Goal: Task Accomplishment & Management: Manage account settings

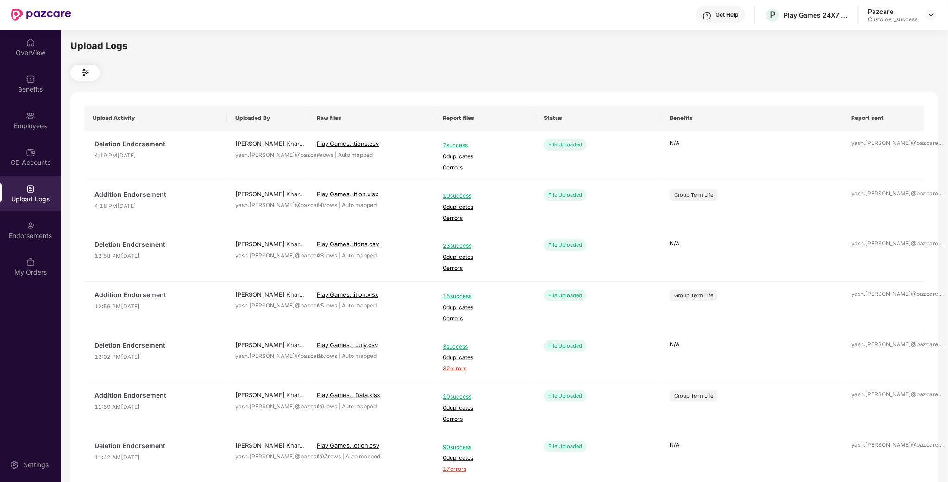
click at [925, 5] on div "Get Help P Play Games 24X7 Private Limited Pazcare Customer_success" at bounding box center [503, 15] width 865 height 30
click at [936, 17] on div at bounding box center [930, 14] width 11 height 11
click at [935, 14] on div at bounding box center [930, 14] width 11 height 11
click at [874, 35] on div "Switch to partner view" at bounding box center [888, 36] width 120 height 18
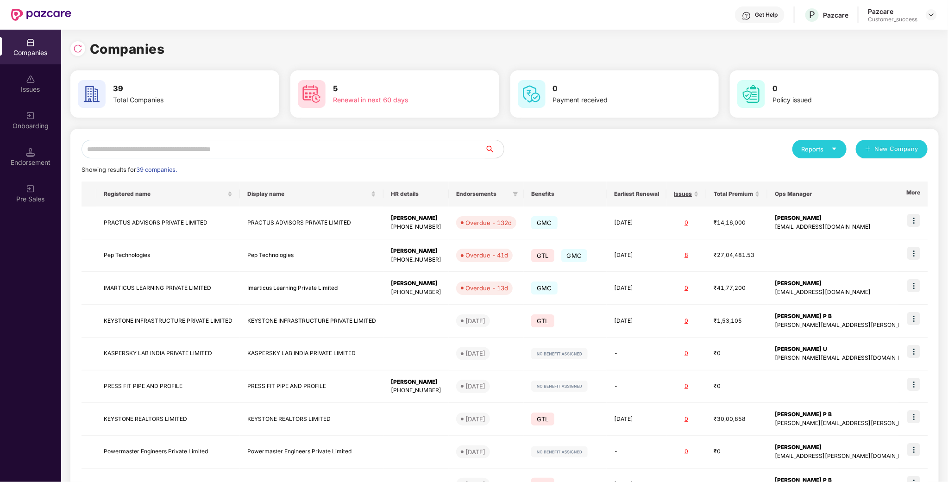
click at [137, 153] on input "text" at bounding box center [283, 149] width 404 height 19
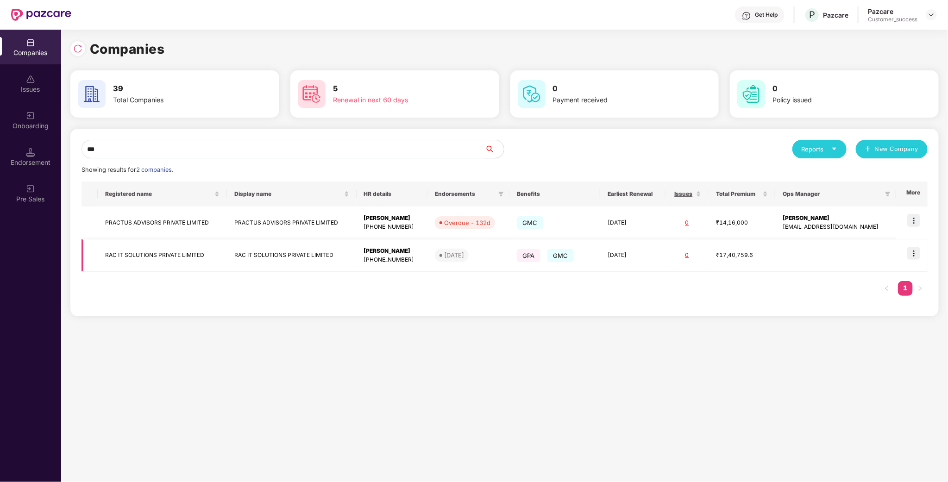
type input "***"
click at [915, 256] on img at bounding box center [913, 253] width 13 height 13
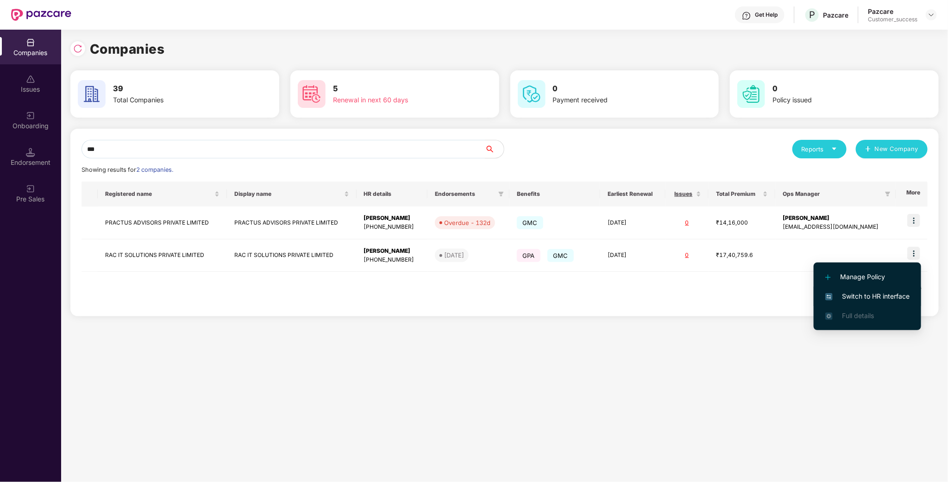
click at [871, 296] on span "Switch to HR interface" at bounding box center [867, 296] width 84 height 10
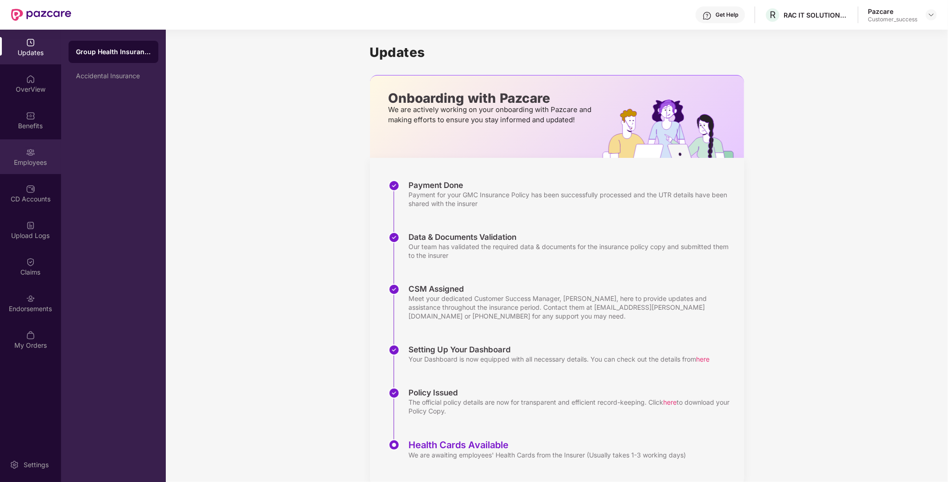
click at [35, 151] on div "Employees" at bounding box center [30, 156] width 61 height 35
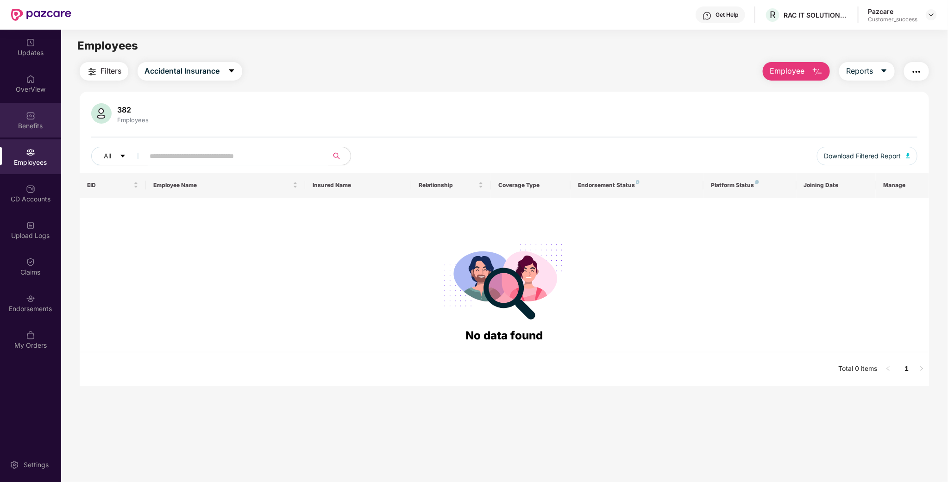
click at [34, 114] on img at bounding box center [30, 115] width 9 height 9
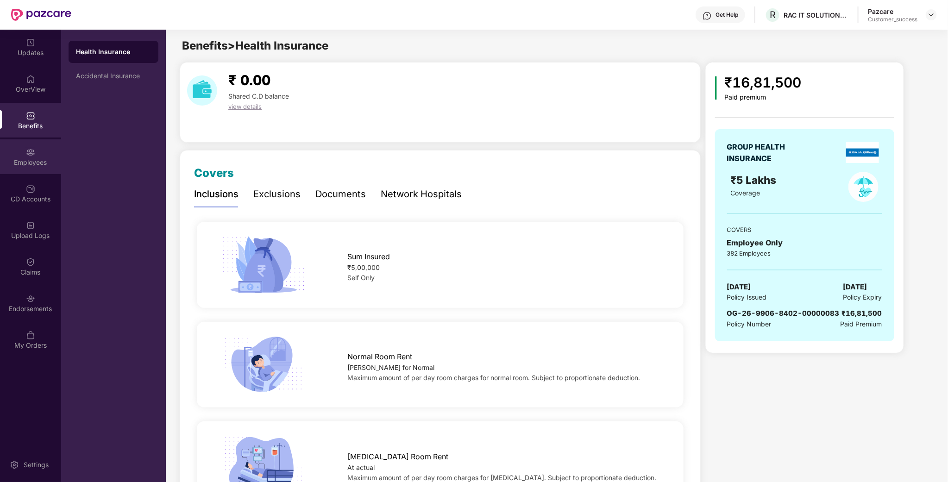
click at [32, 160] on div "Employees" at bounding box center [30, 162] width 61 height 9
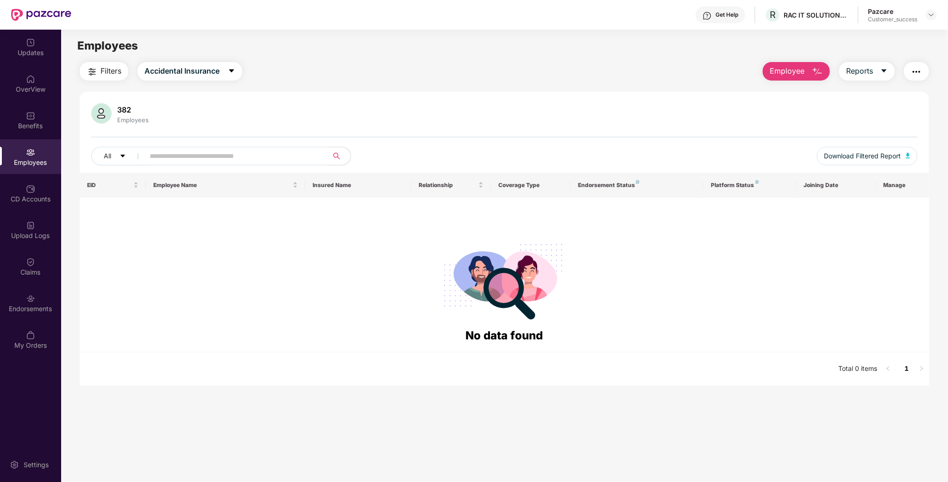
click at [12, 156] on div "Employees" at bounding box center [30, 156] width 61 height 35
click at [31, 54] on div "Updates" at bounding box center [30, 52] width 61 height 9
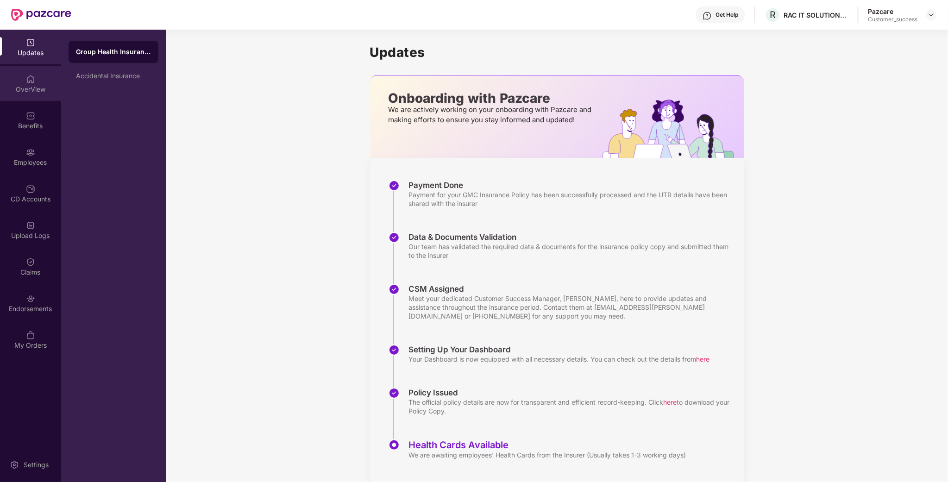
click at [38, 85] on div "OverView" at bounding box center [30, 89] width 61 height 9
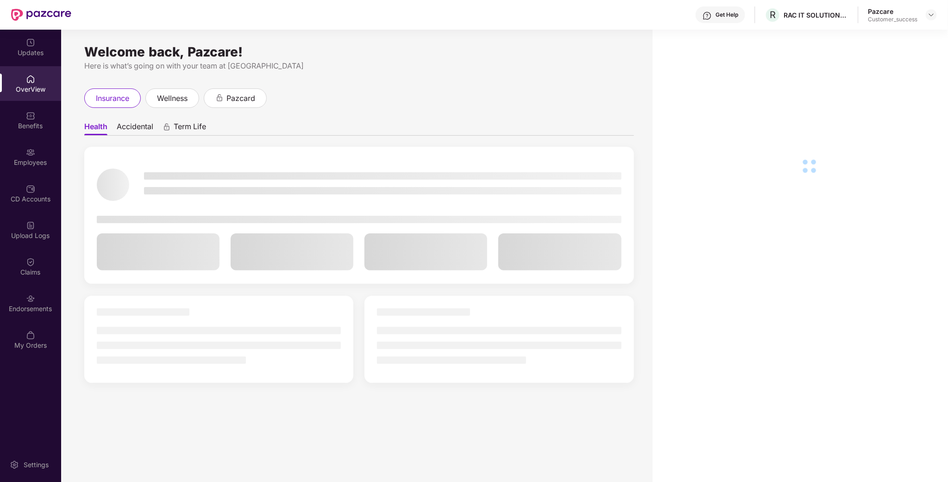
click at [37, 175] on div "Updates OverView Benefits Employees CD Accounts Upload Logs Claims Endorsements…" at bounding box center [30, 194] width 61 height 329
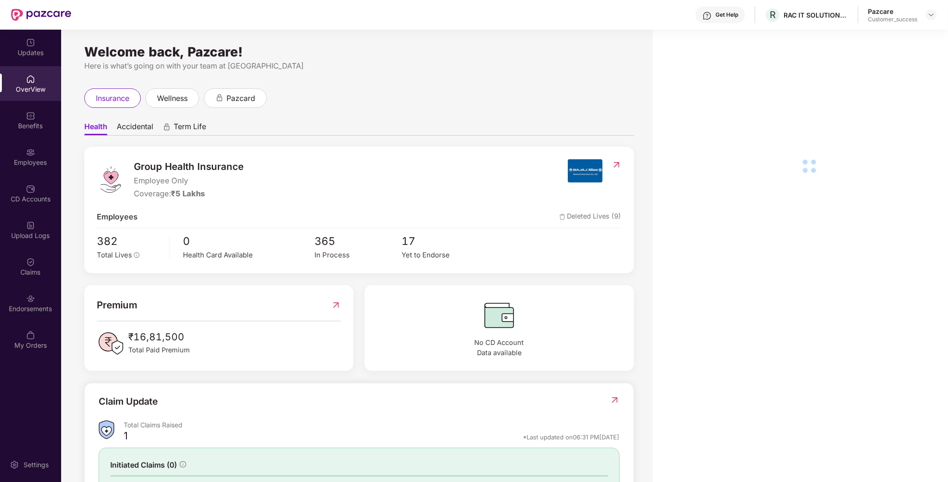
click at [42, 153] on div "Employees" at bounding box center [30, 156] width 61 height 35
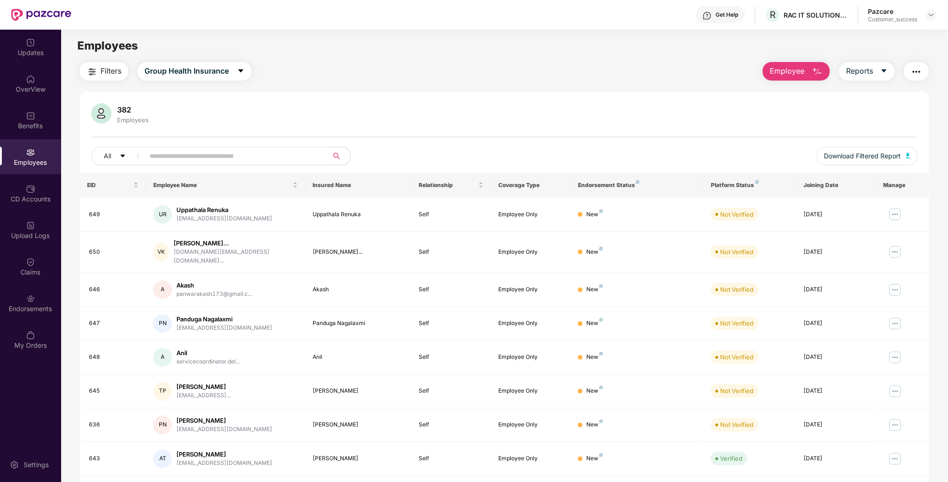
click at [937, 10] on header "Get Help R RAC IT SOLUTIONS PRIVATE LIMITED Pazcare Customer_success" at bounding box center [474, 15] width 948 height 30
click at [931, 14] on img at bounding box center [930, 14] width 7 height 7
click at [197, 161] on input "text" at bounding box center [233, 156] width 166 height 14
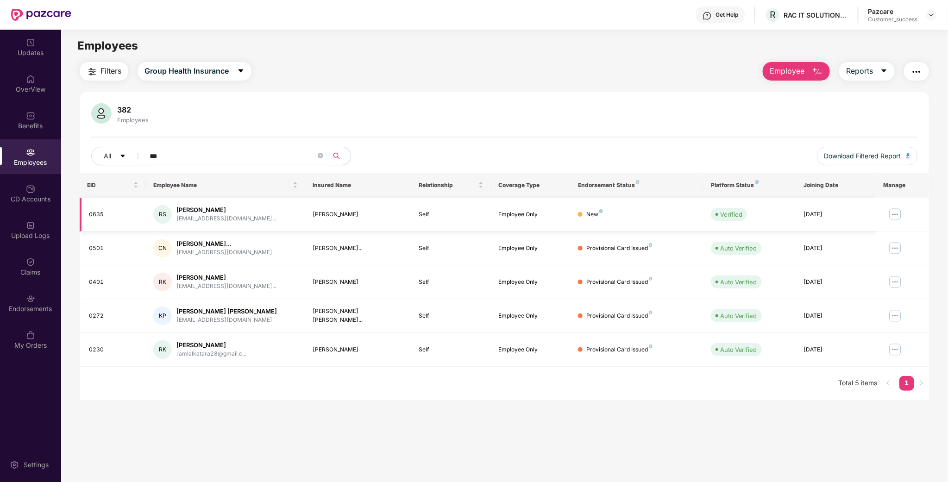
type input "***"
click at [897, 215] on img at bounding box center [894, 214] width 15 height 15
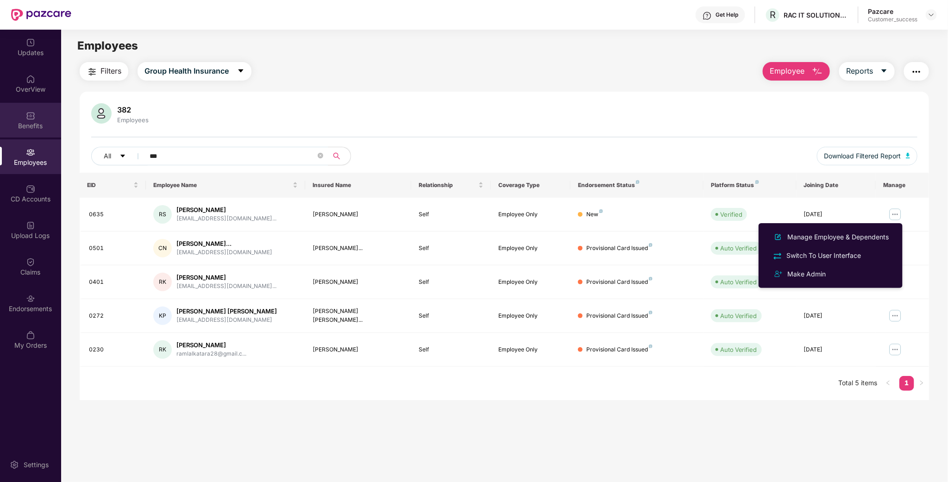
click at [42, 109] on div "Benefits" at bounding box center [30, 120] width 61 height 35
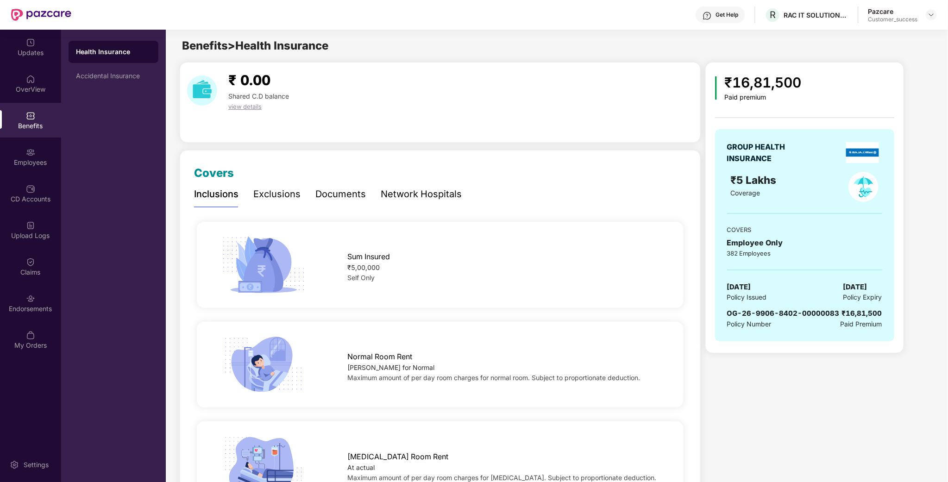
click at [543, 64] on div "₹ 0.00 Shared C.D balance view details" at bounding box center [440, 102] width 521 height 81
click at [39, 185] on div "CD Accounts" at bounding box center [30, 193] width 61 height 35
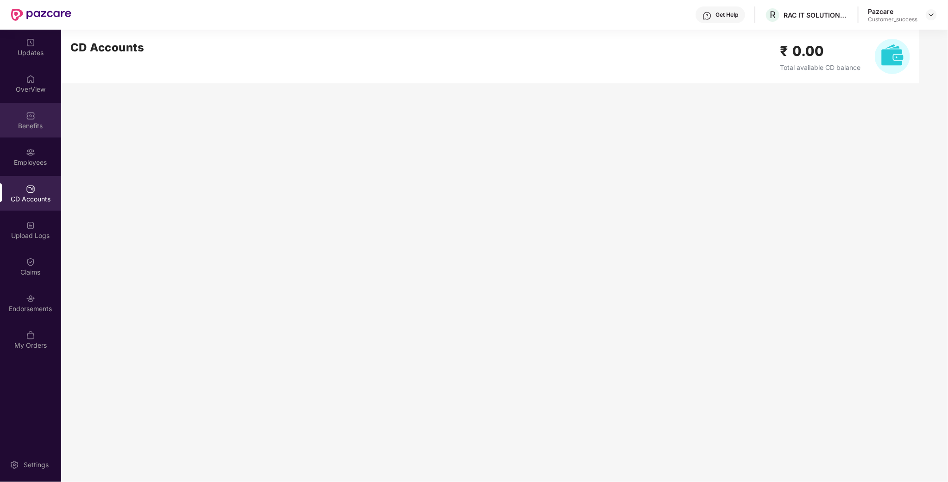
click at [42, 128] on div "Benefits" at bounding box center [30, 125] width 61 height 9
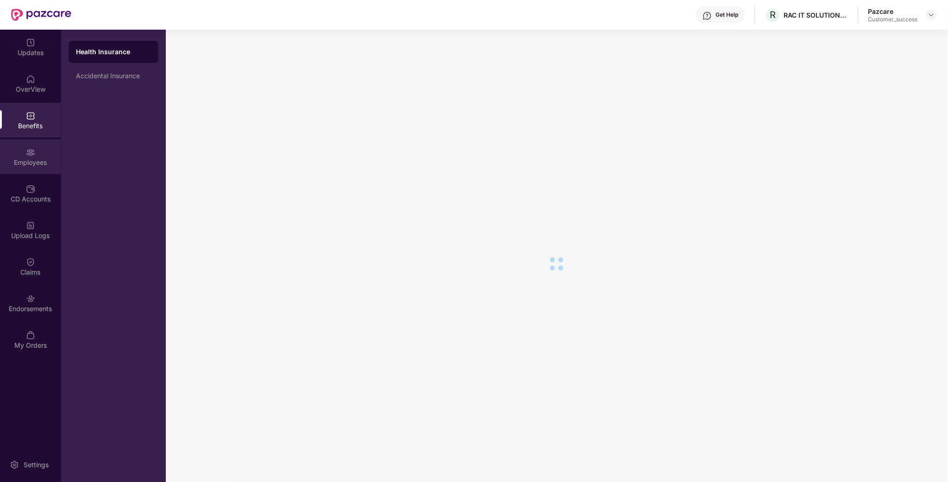
click at [38, 142] on div "Employees" at bounding box center [30, 156] width 61 height 35
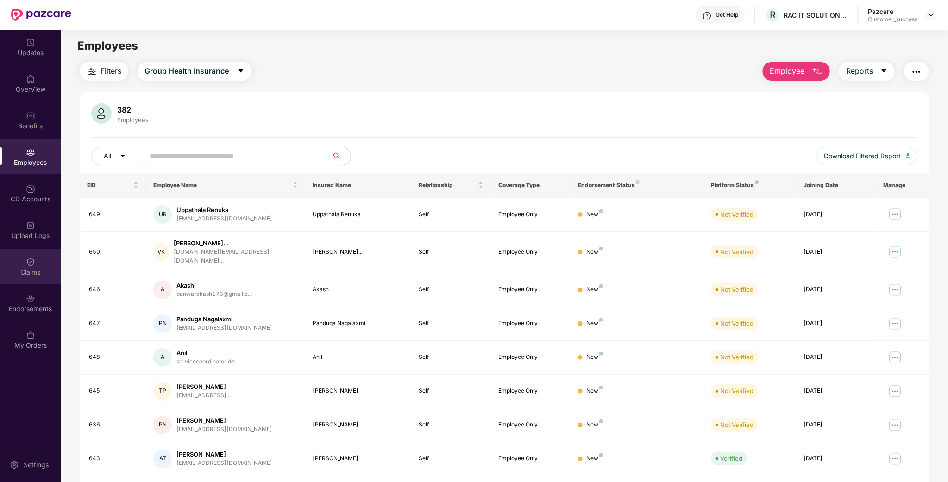
click at [14, 258] on div "Claims" at bounding box center [30, 266] width 61 height 35
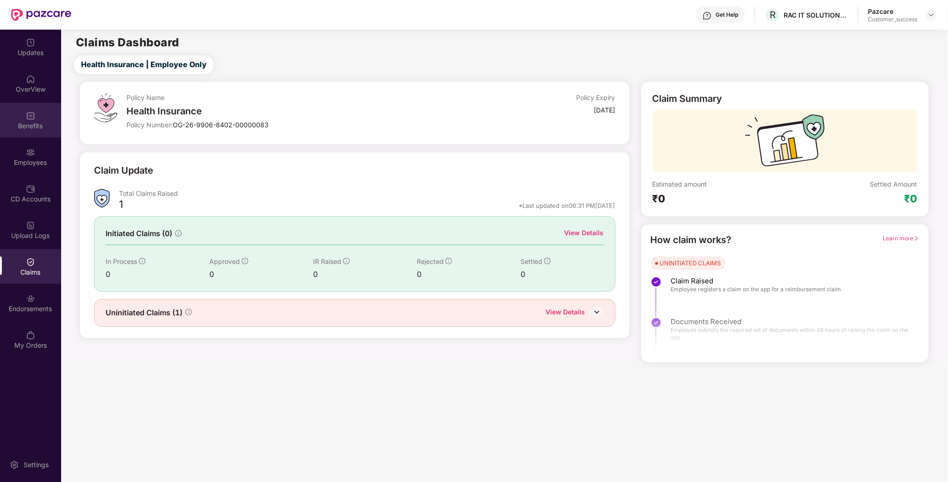
click at [16, 122] on div "Benefits" at bounding box center [30, 125] width 61 height 9
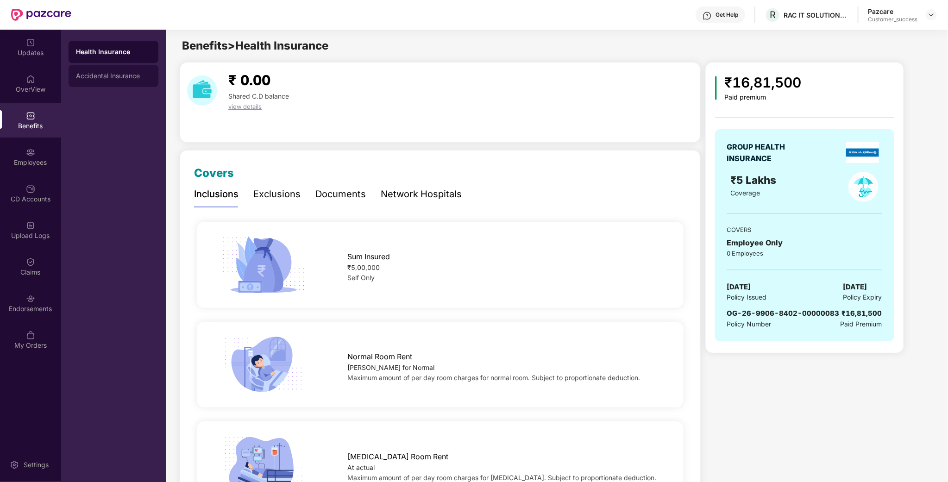
click at [116, 67] on div "Accidental Insurance" at bounding box center [114, 76] width 90 height 22
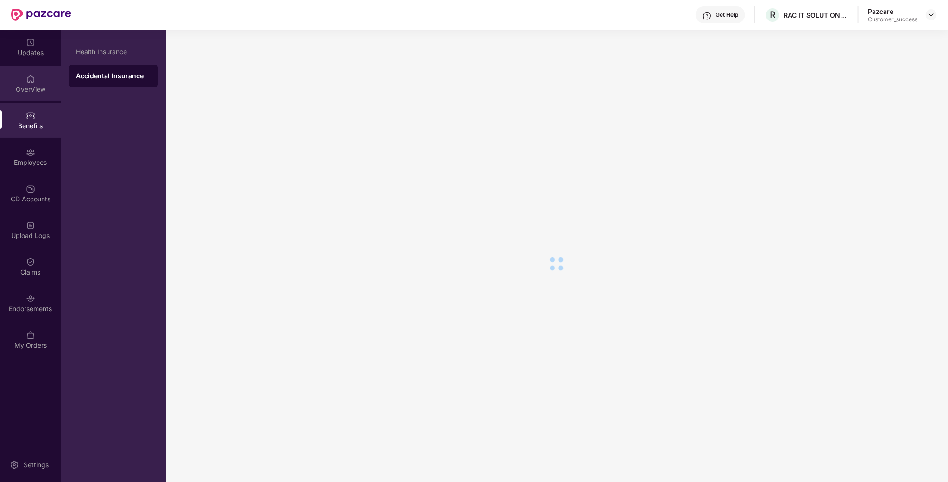
click at [24, 88] on div "OverView" at bounding box center [30, 89] width 61 height 9
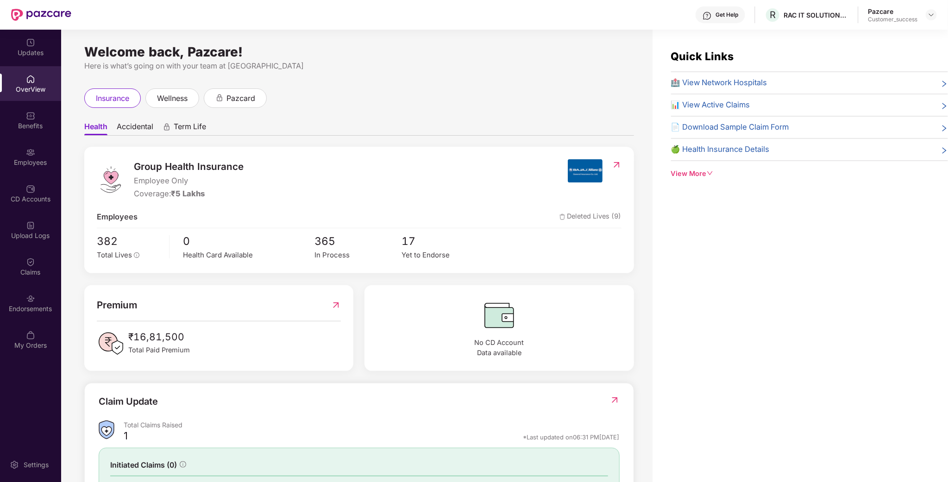
click at [13, 138] on div "Updates OverView Benefits Employees CD Accounts Upload Logs Claims Endorsements…" at bounding box center [30, 194] width 61 height 329
click at [29, 150] on img at bounding box center [30, 152] width 9 height 9
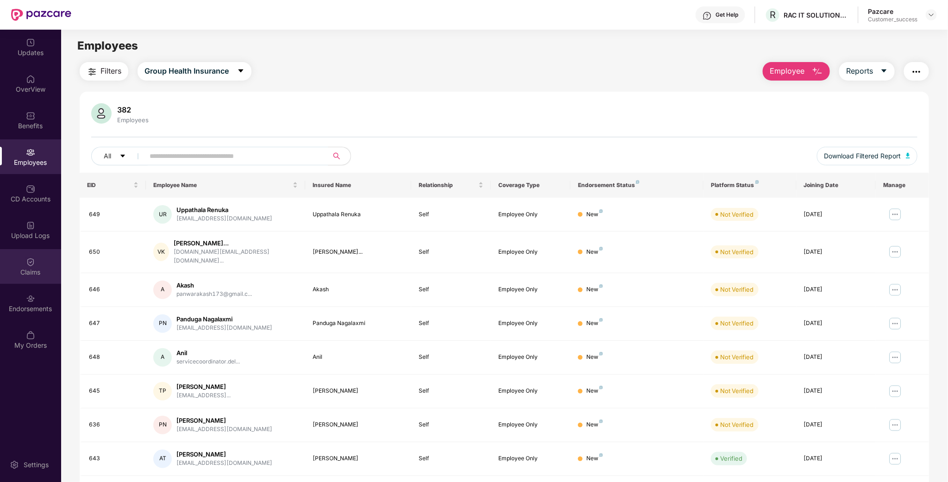
click at [18, 255] on div "Claims" at bounding box center [30, 266] width 61 height 35
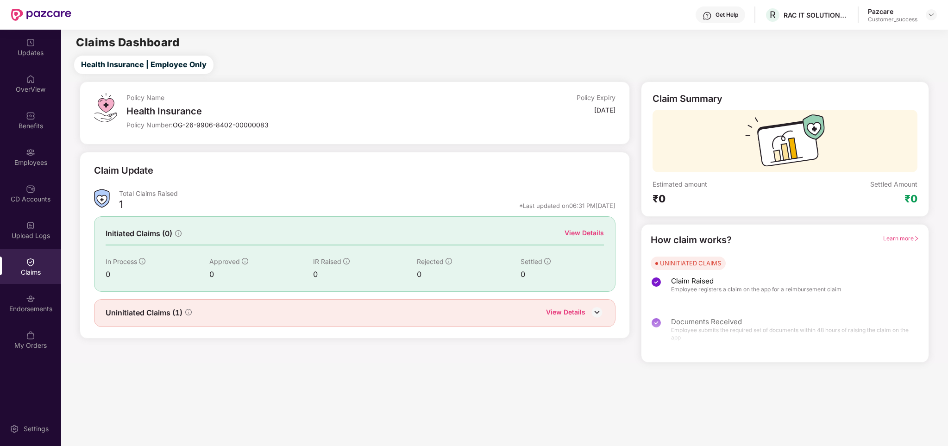
click at [596, 310] on img at bounding box center [597, 312] width 14 height 14
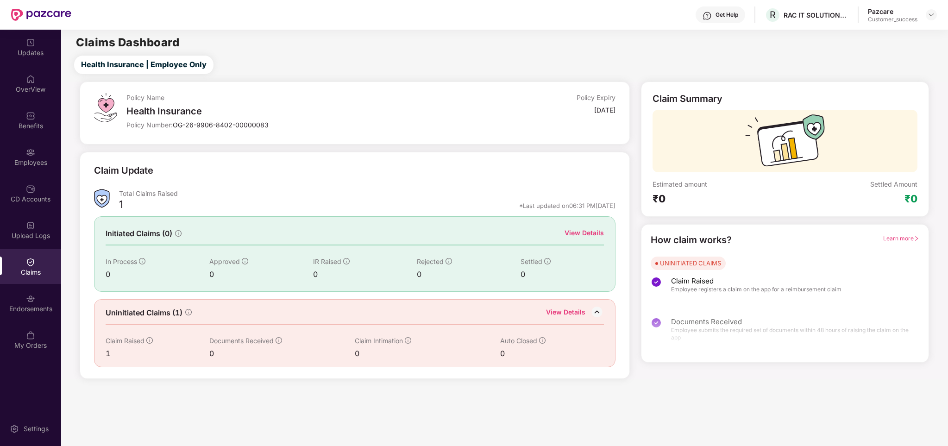
click at [101, 347] on div "Uninitiated Claims (1) View Details Claim Raised 1 Documents Received 0 Claim I…" at bounding box center [354, 333] width 521 height 68
click at [115, 201] on div at bounding box center [106, 198] width 25 height 19
click at [592, 232] on div "View Details" at bounding box center [583, 233] width 39 height 10
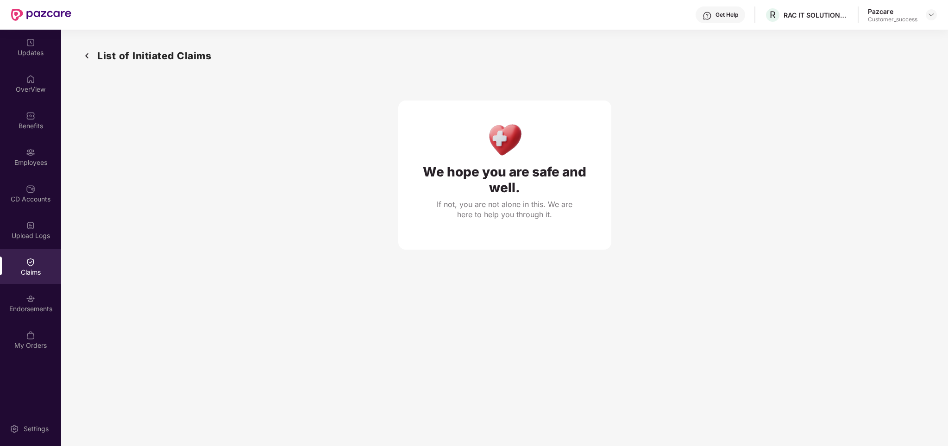
click at [39, 254] on div "Claims" at bounding box center [30, 266] width 61 height 35
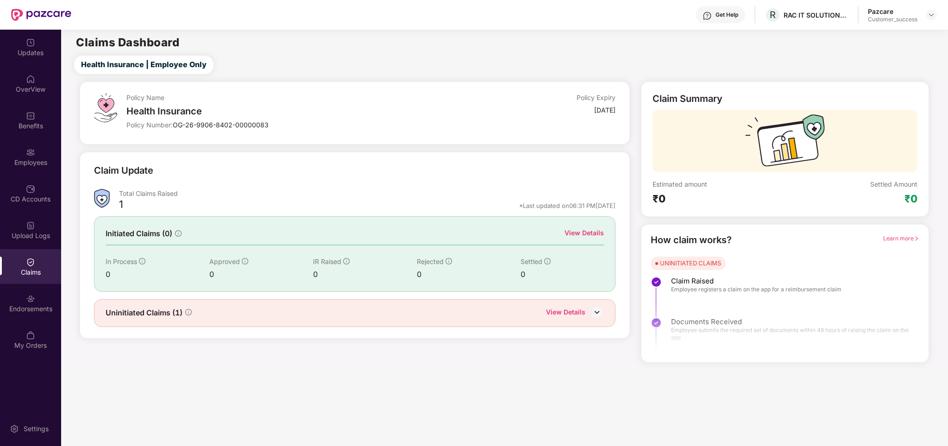
click at [122, 204] on div "1" at bounding box center [121, 206] width 4 height 16
click at [582, 230] on div "View Details" at bounding box center [583, 233] width 39 height 10
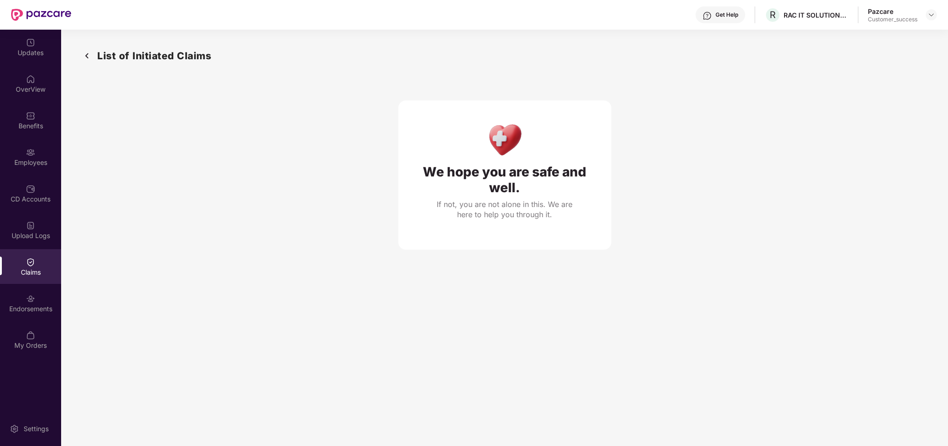
click at [49, 257] on div "Claims" at bounding box center [30, 266] width 61 height 35
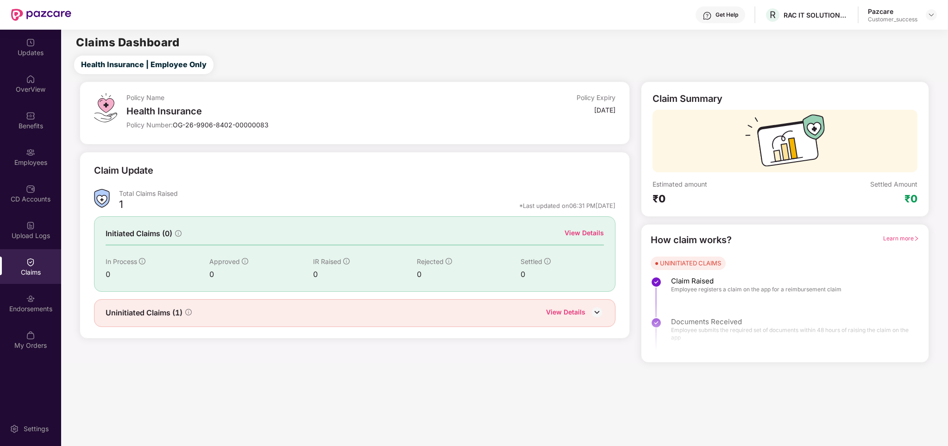
click at [160, 312] on span "Uninitiated Claims (1)" at bounding box center [144, 313] width 77 height 12
click at [596, 316] on img at bounding box center [597, 312] width 14 height 14
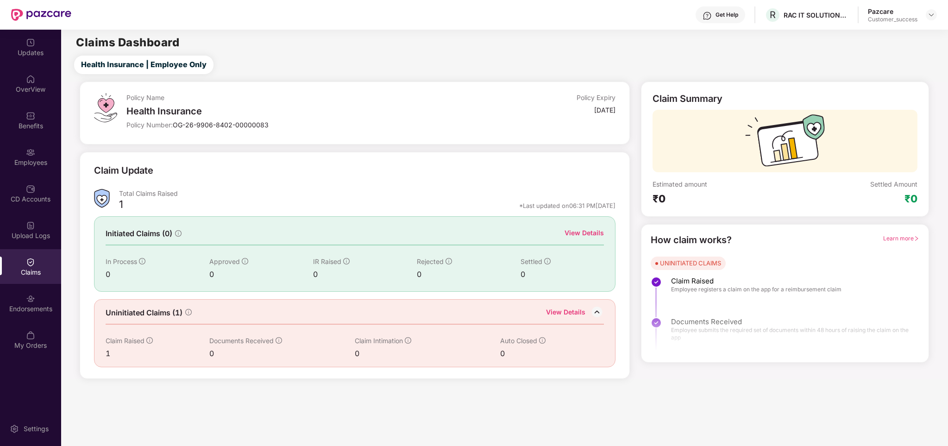
click at [110, 350] on div "1" at bounding box center [158, 354] width 104 height 12
click at [151, 342] on icon "info-circle" at bounding box center [149, 340] width 6 height 6
click at [585, 235] on div "View Details" at bounding box center [583, 233] width 39 height 10
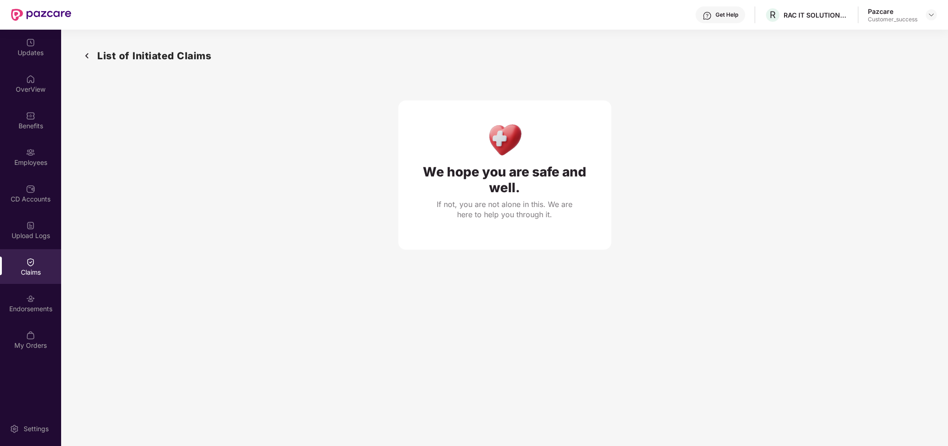
click at [28, 264] on img at bounding box center [30, 261] width 9 height 9
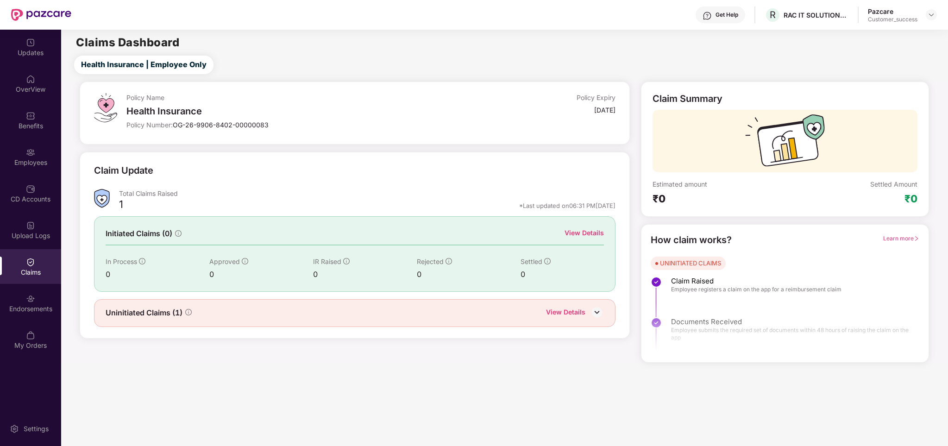
click at [42, 261] on div "Claims" at bounding box center [30, 266] width 61 height 35
click at [596, 312] on img at bounding box center [597, 312] width 14 height 14
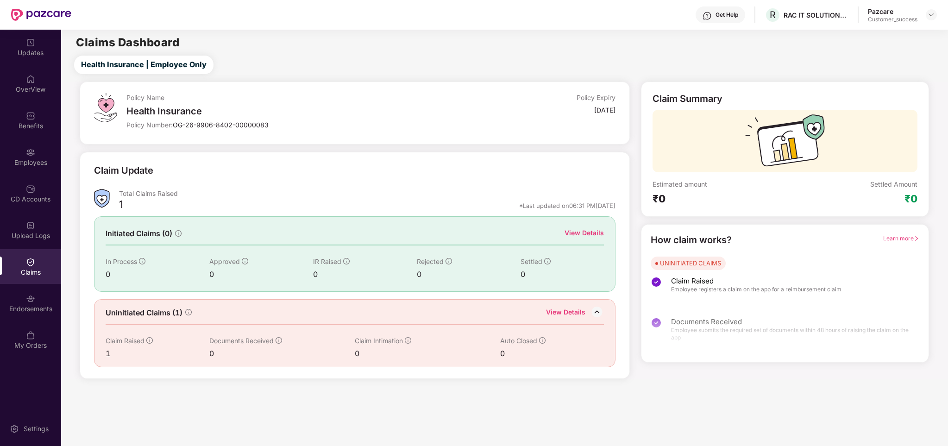
drag, startPoint x: 618, startPoint y: 204, endPoint x: 492, endPoint y: 207, distance: 126.0
click at [492, 207] on div "Claim Update Total Claims Raised 1 *Last updated on 06:31 PM, 21 Aug 2025 Initi…" at bounding box center [355, 265] width 550 height 227
click at [659, 359] on div "How claim works? Learn more UNINITIATED CLAIMS Claim Raised Employee registers …" at bounding box center [785, 293] width 288 height 138
click at [22, 78] on div "OverView" at bounding box center [30, 83] width 61 height 35
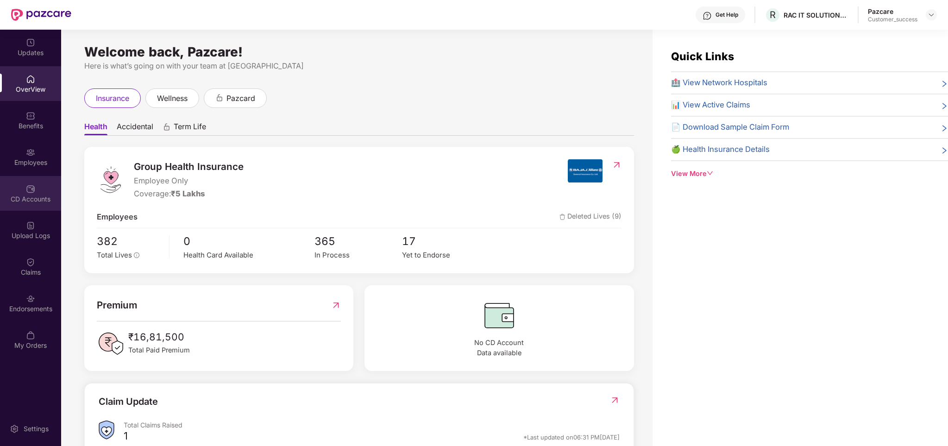
click at [12, 179] on div "CD Accounts" at bounding box center [30, 193] width 61 height 35
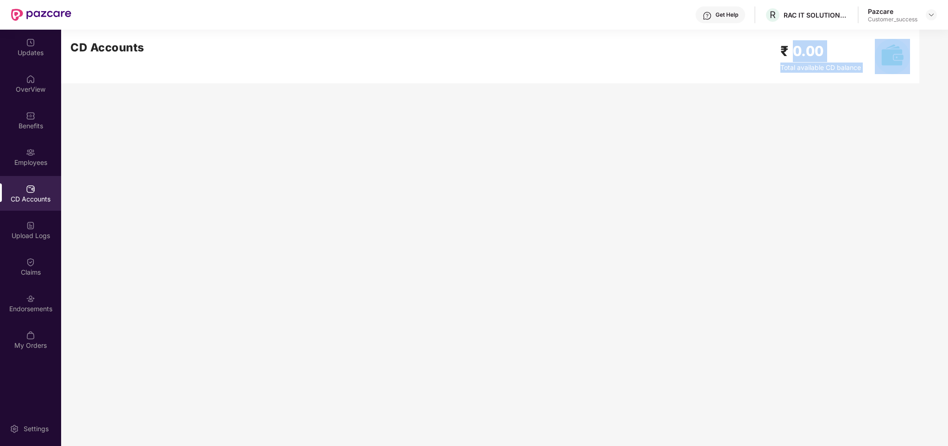
drag, startPoint x: 791, startPoint y: 49, endPoint x: 904, endPoint y: 66, distance: 114.7
click at [904, 66] on div "₹ 0.00 Total available CD balance" at bounding box center [845, 56] width 130 height 35
click at [402, 228] on main "CD Accounts ₹ 0.00 Total available CD balance" at bounding box center [504, 238] width 887 height 416
click at [396, 219] on main "CD Accounts ₹ 0.00 Total available CD balance" at bounding box center [504, 238] width 887 height 416
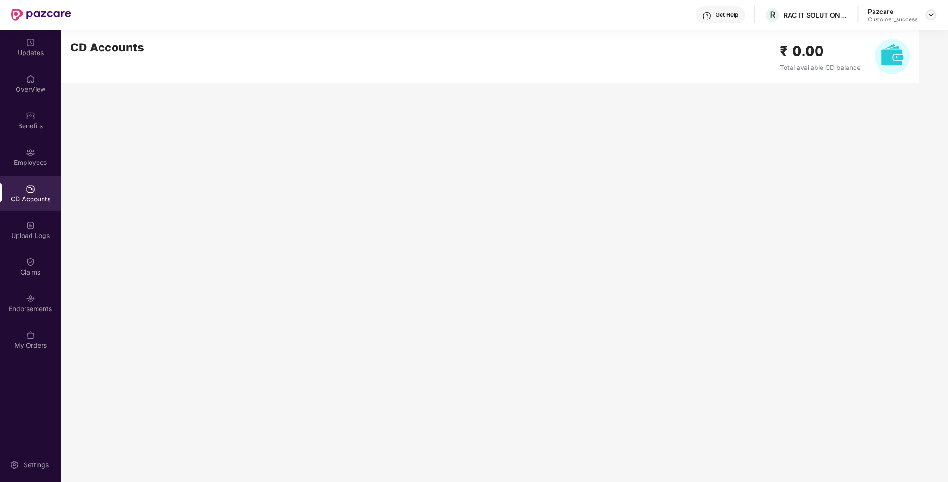
click at [932, 16] on img at bounding box center [930, 14] width 7 height 7
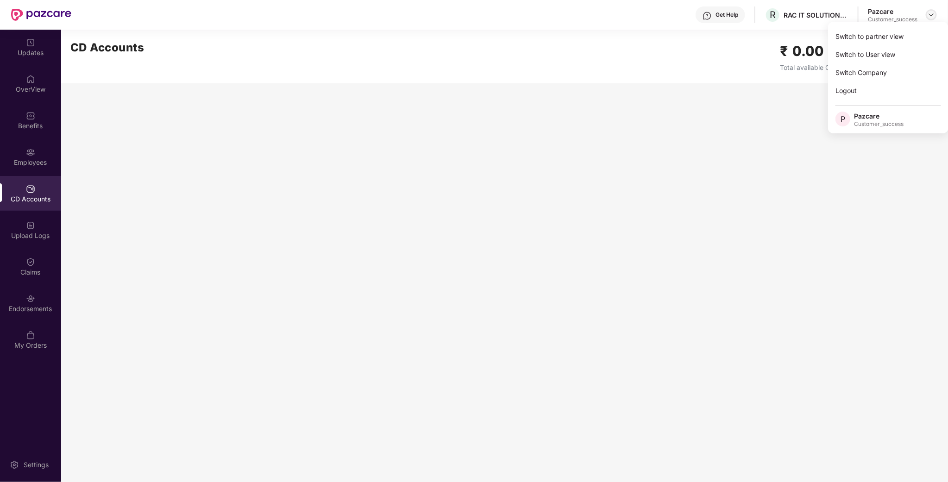
click at [927, 17] on img at bounding box center [930, 14] width 7 height 7
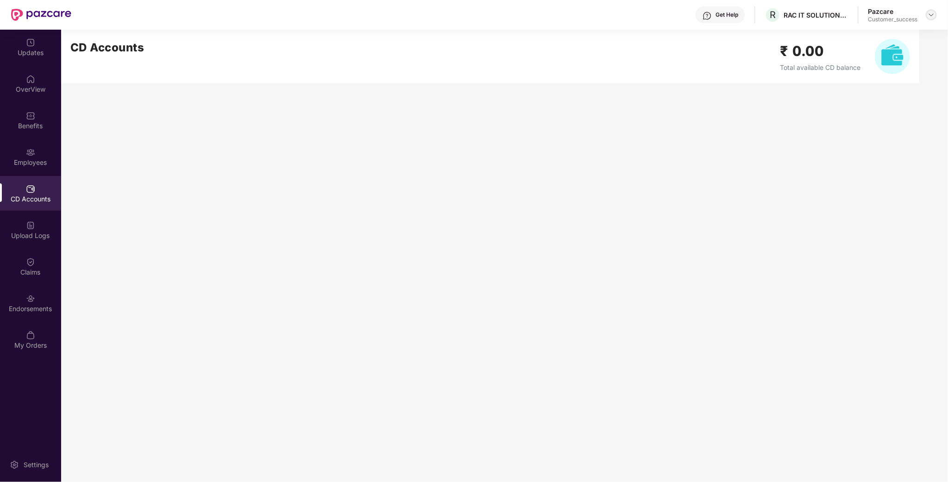
click at [932, 17] on img at bounding box center [930, 14] width 7 height 7
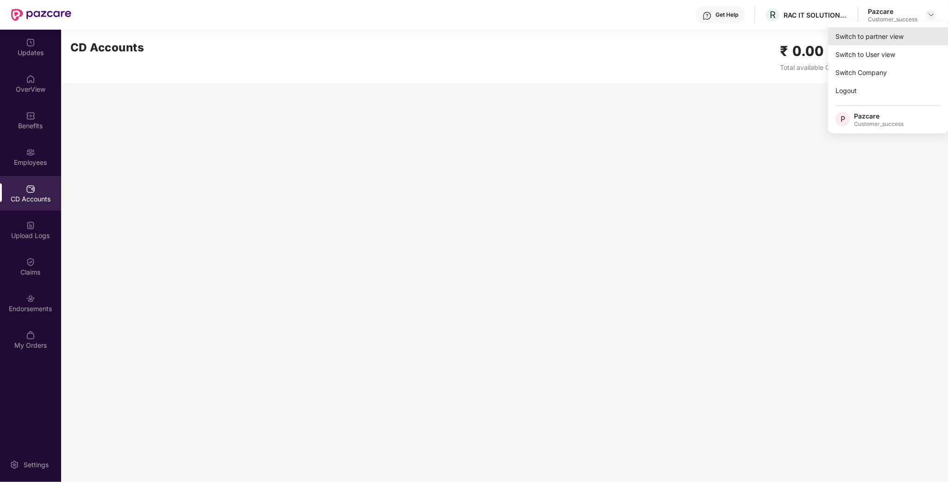
click at [882, 39] on div "Switch to partner view" at bounding box center [888, 36] width 120 height 18
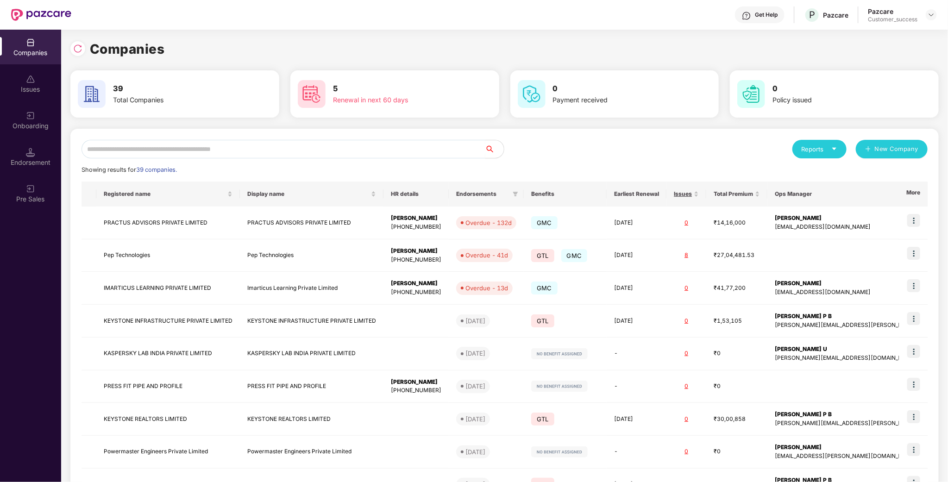
click at [139, 153] on input "text" at bounding box center [283, 149] width 404 height 19
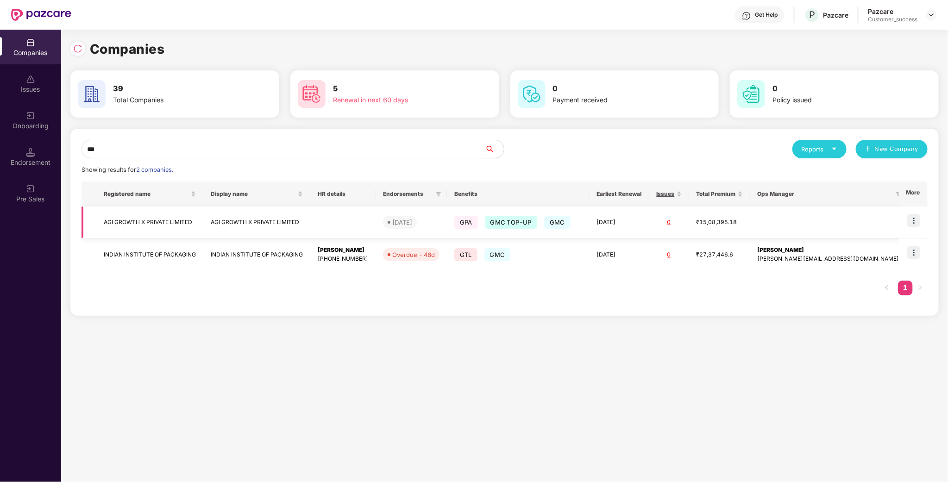
type input "***"
click at [917, 224] on img at bounding box center [913, 220] width 13 height 13
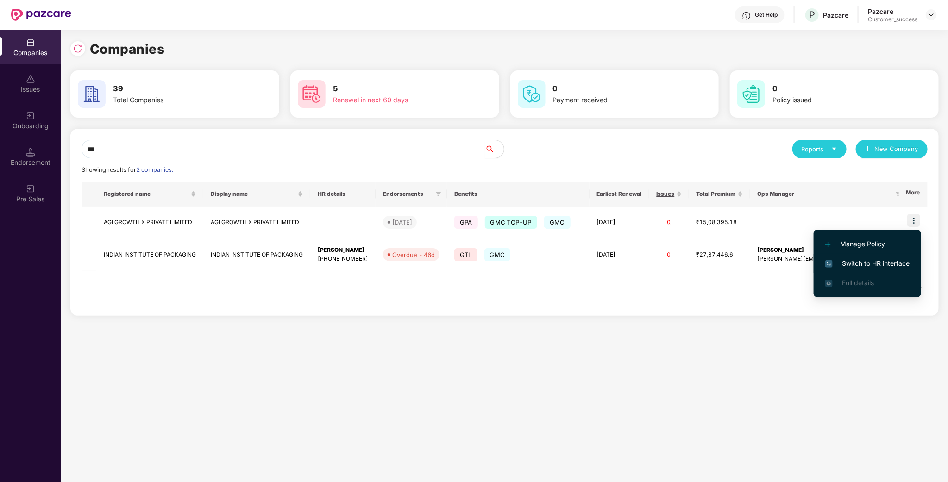
click at [895, 260] on span "Switch to HR interface" at bounding box center [867, 263] width 84 height 10
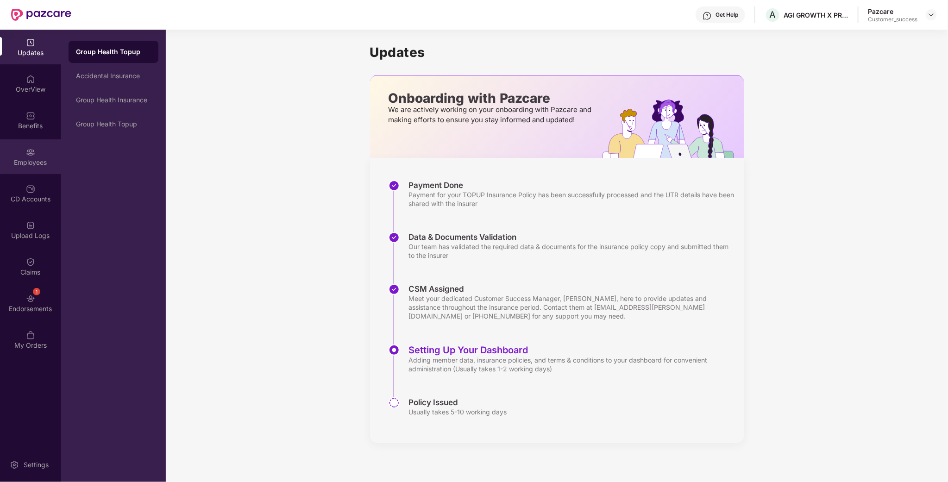
click at [21, 164] on div "Employees" at bounding box center [30, 162] width 61 height 9
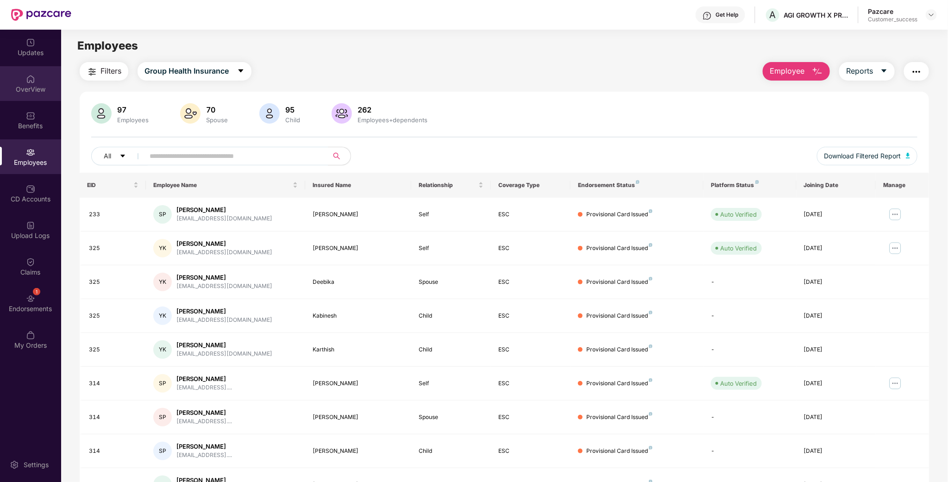
click at [36, 81] on div "OverView" at bounding box center [30, 83] width 61 height 35
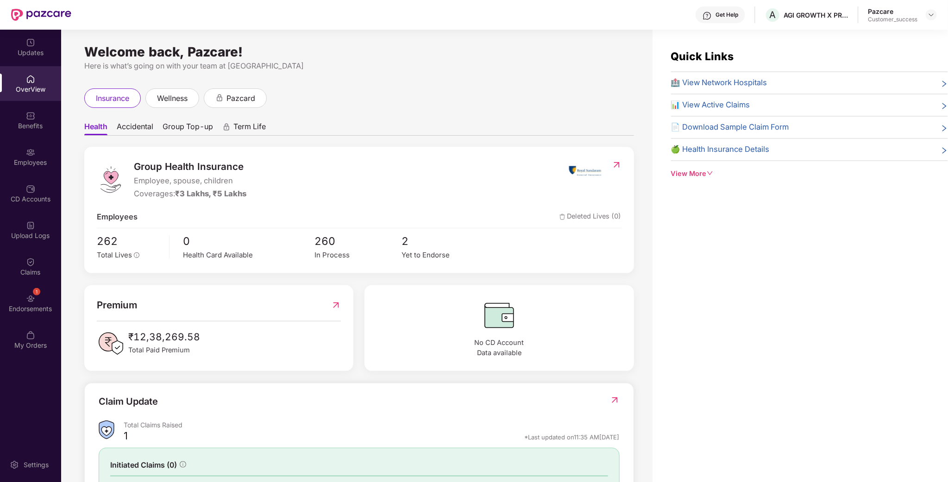
click at [731, 124] on span "📄 Download Sample Claim Form" at bounding box center [730, 127] width 118 height 12
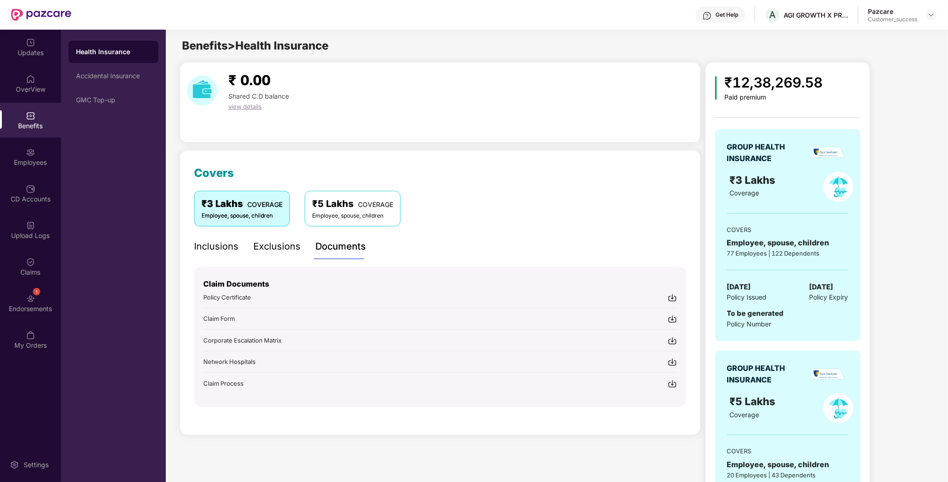
click at [668, 319] on img at bounding box center [672, 318] width 9 height 9
click at [936, 13] on div at bounding box center [930, 14] width 11 height 11
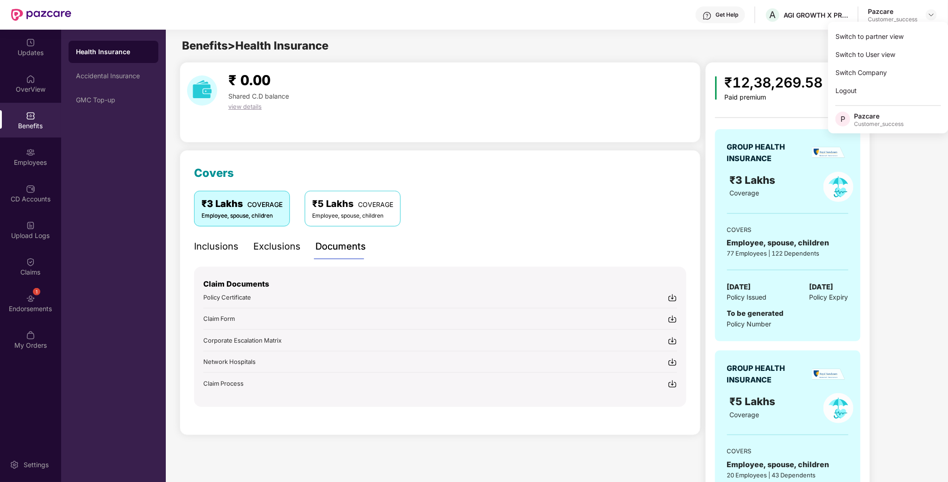
click at [936, 10] on div at bounding box center [930, 14] width 11 height 11
click at [934, 14] on img at bounding box center [930, 14] width 7 height 7
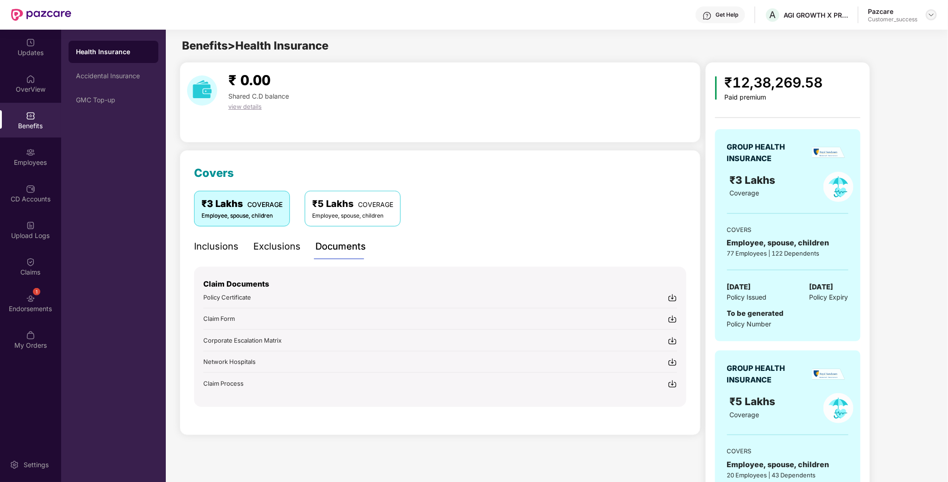
click at [931, 14] on img at bounding box center [930, 14] width 7 height 7
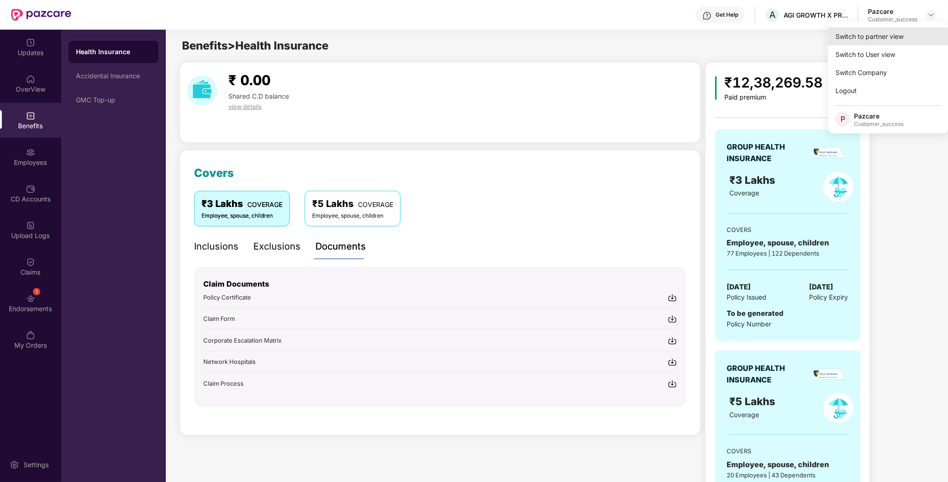
click at [885, 42] on div "Switch to partner view" at bounding box center [888, 36] width 120 height 18
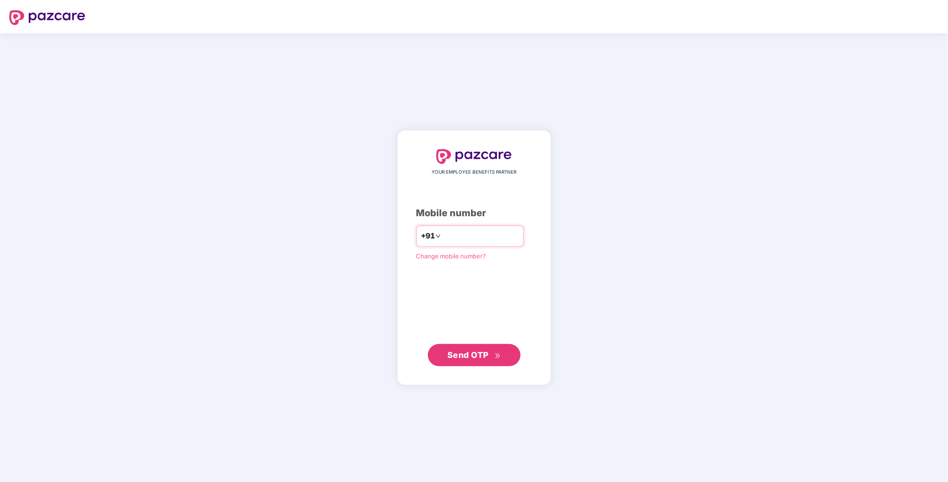
type input "**********"
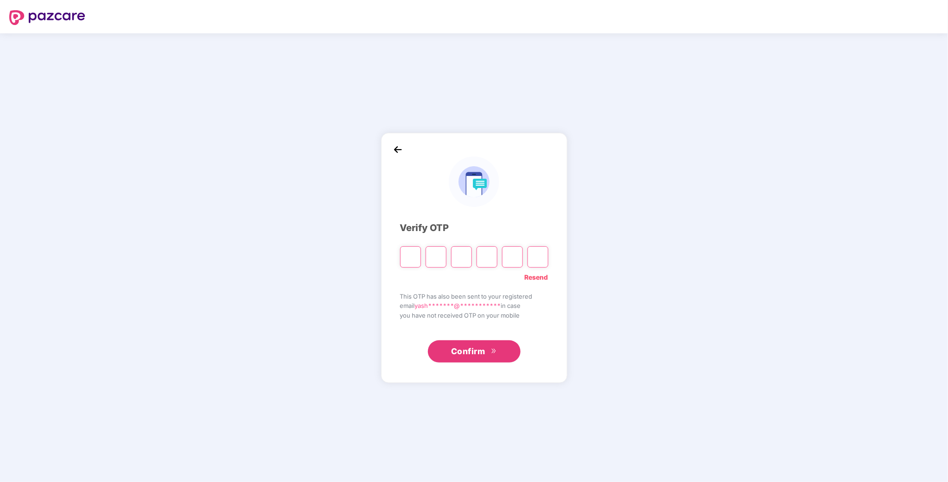
type input "*"
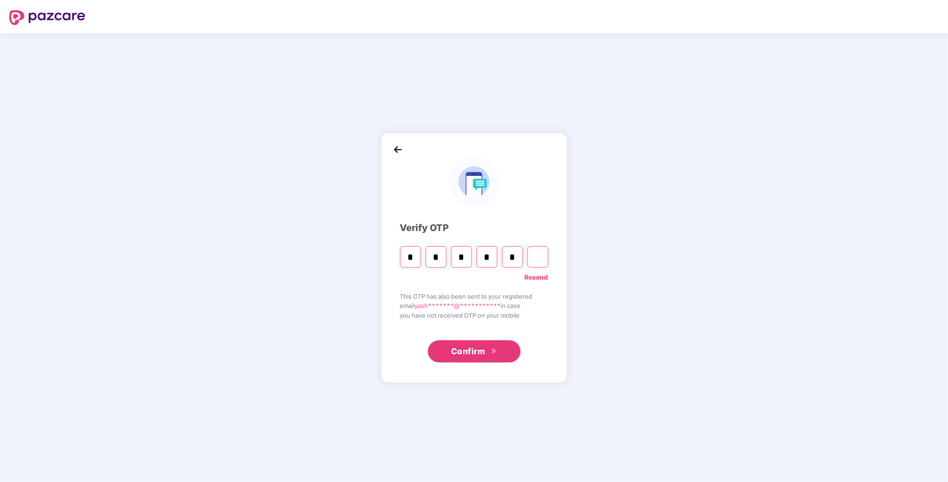
type input "*"
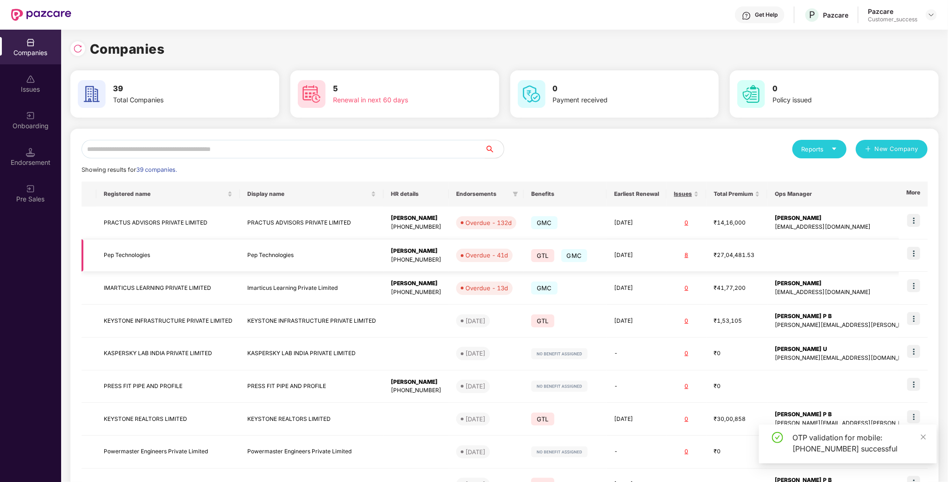
click at [149, 255] on td "Pep Technologies" at bounding box center [168, 255] width 144 height 33
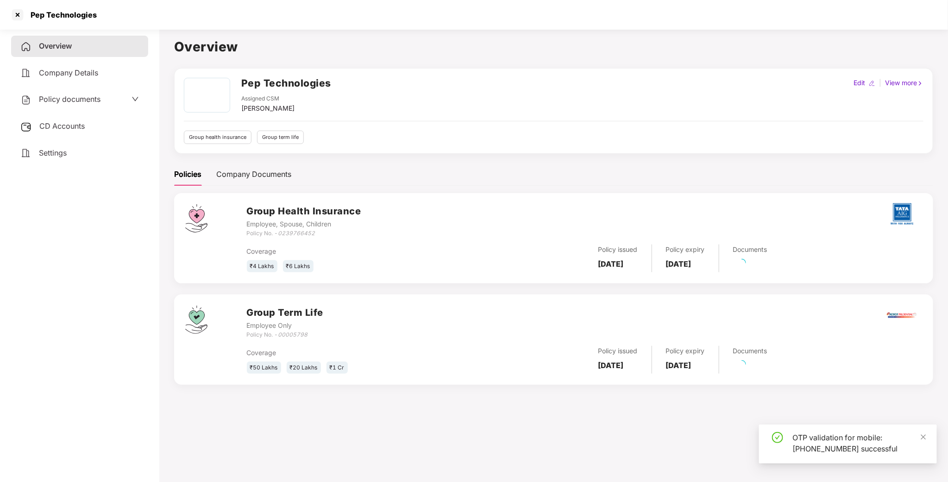
click at [88, 105] on div "Policy documents" at bounding box center [79, 99] width 137 height 21
click at [93, 96] on span "Policy documents" at bounding box center [70, 98] width 62 height 9
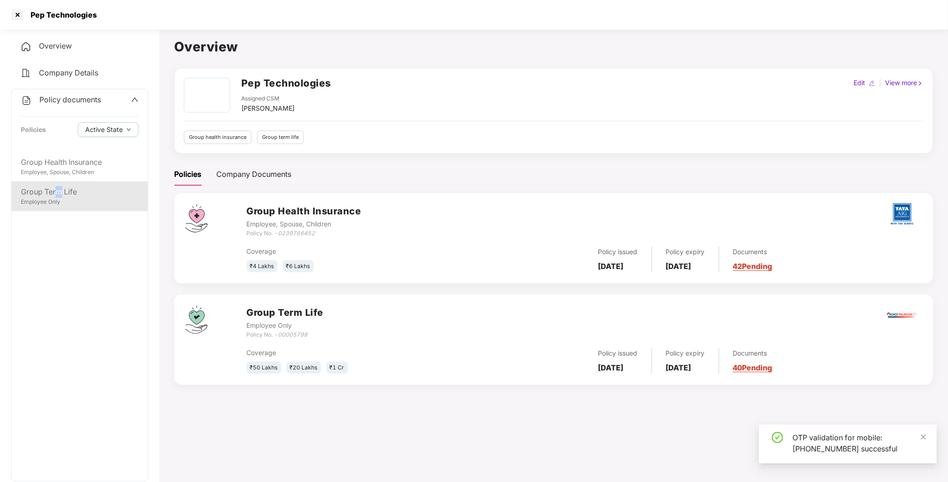
click at [60, 192] on div "Group Term Life" at bounding box center [80, 192] width 118 height 12
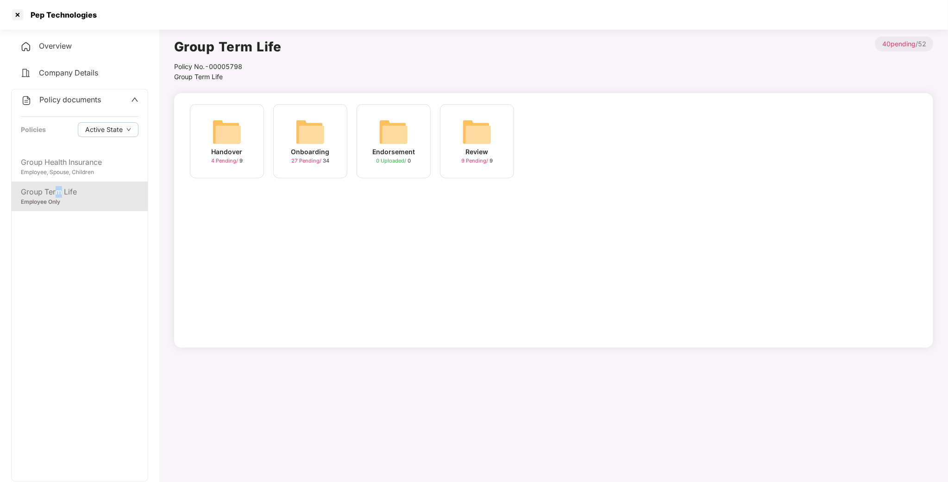
click at [323, 146] on img at bounding box center [310, 132] width 30 height 30
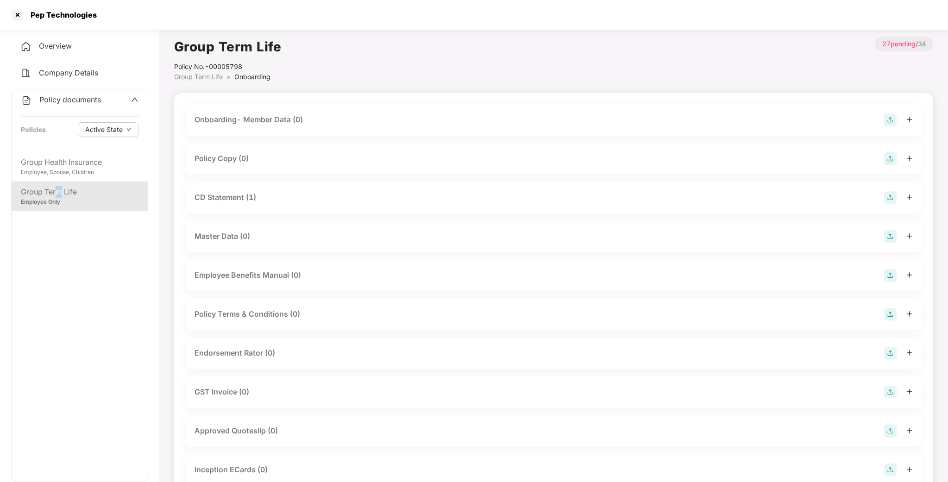
click at [228, 159] on div "Policy Copy (0)" at bounding box center [221, 159] width 54 height 12
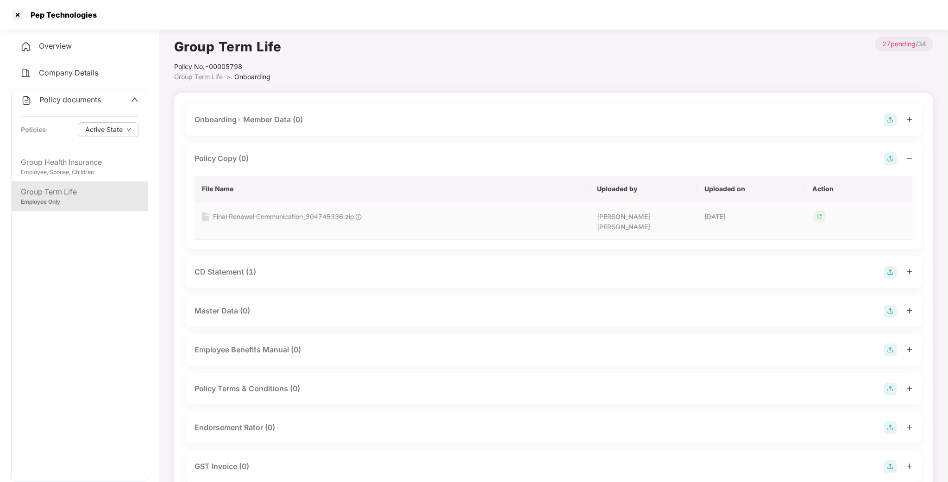
click at [871, 205] on td at bounding box center [859, 221] width 108 height 38
click at [890, 160] on img at bounding box center [890, 158] width 13 height 13
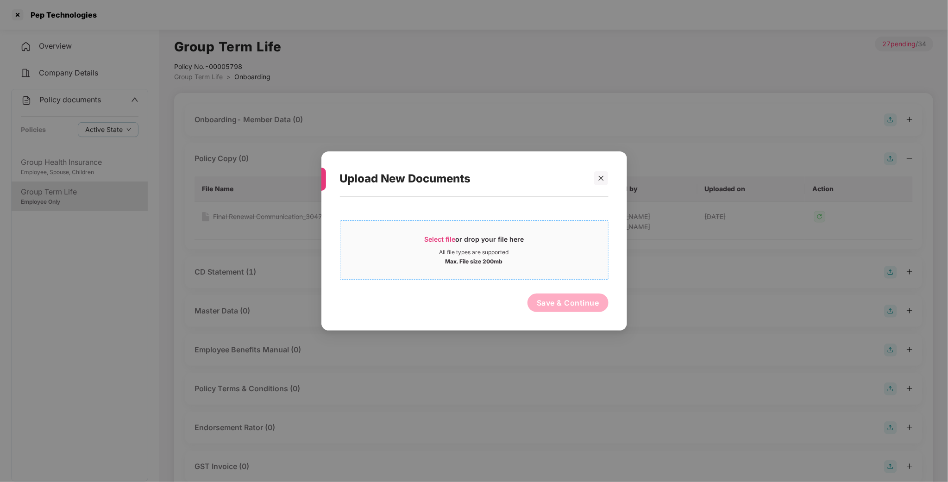
click at [510, 258] on div "Max. File size 200mb" at bounding box center [474, 260] width 268 height 9
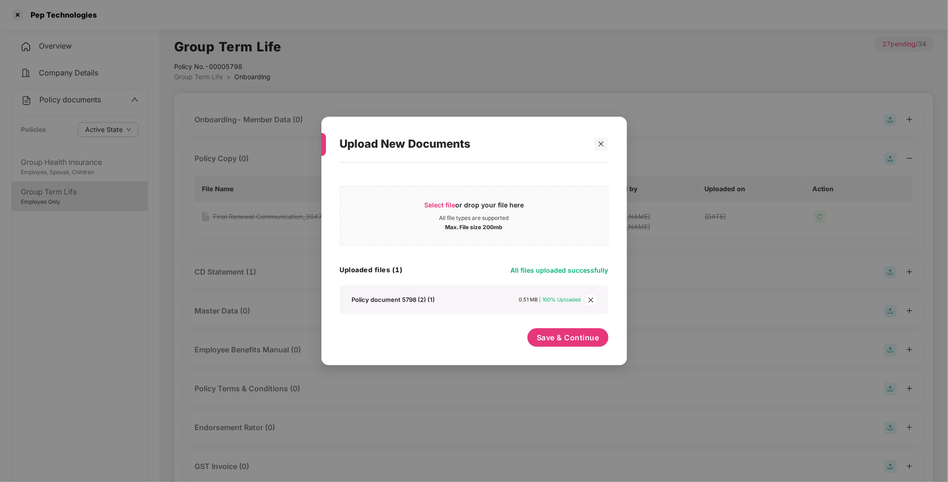
click at [642, 283] on div "Upload New Documents Select file or drop your file here All file types are supp…" at bounding box center [474, 241] width 948 height 482
click at [597, 140] on div at bounding box center [601, 144] width 14 height 14
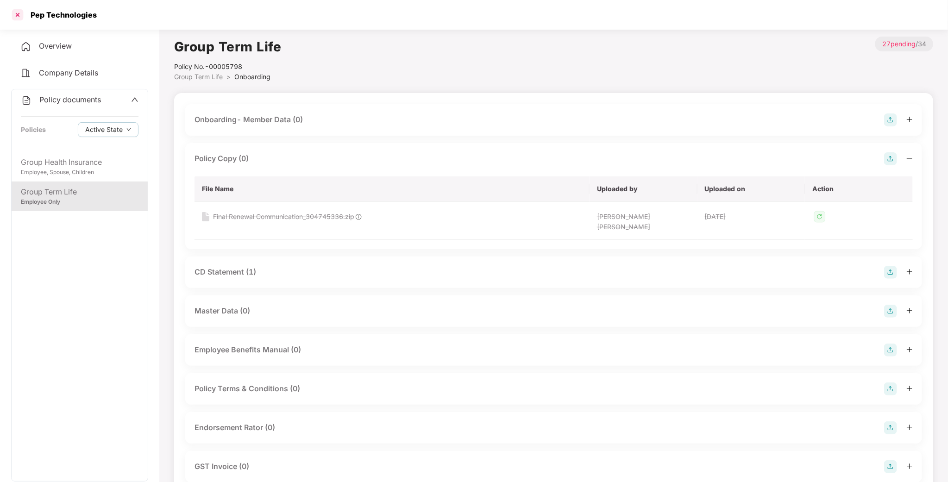
click at [20, 13] on div at bounding box center [17, 14] width 15 height 15
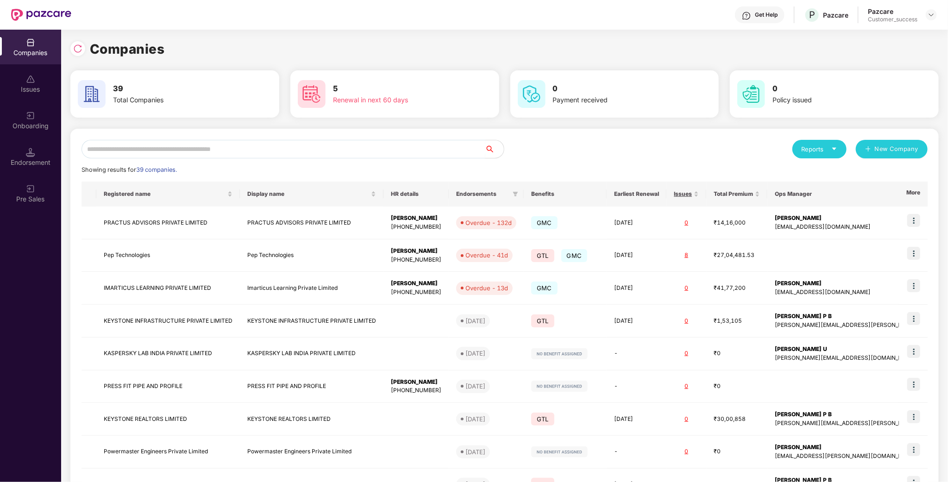
click at [322, 144] on input "text" at bounding box center [283, 149] width 404 height 19
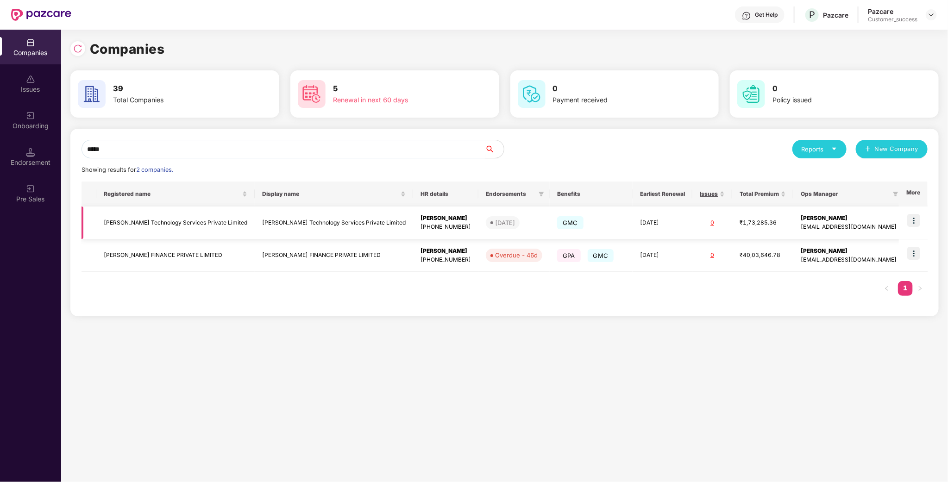
type input "*****"
click at [918, 223] on img at bounding box center [913, 220] width 13 height 13
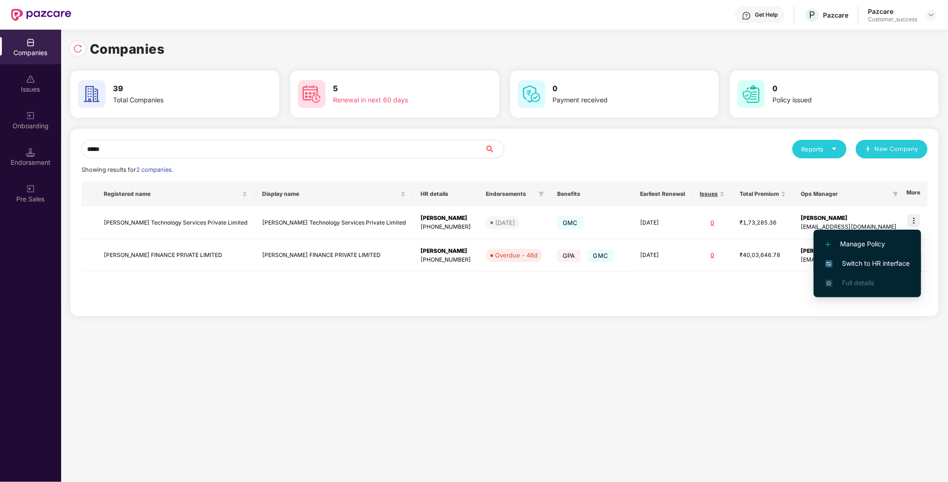
click at [879, 265] on span "Switch to HR interface" at bounding box center [867, 263] width 84 height 10
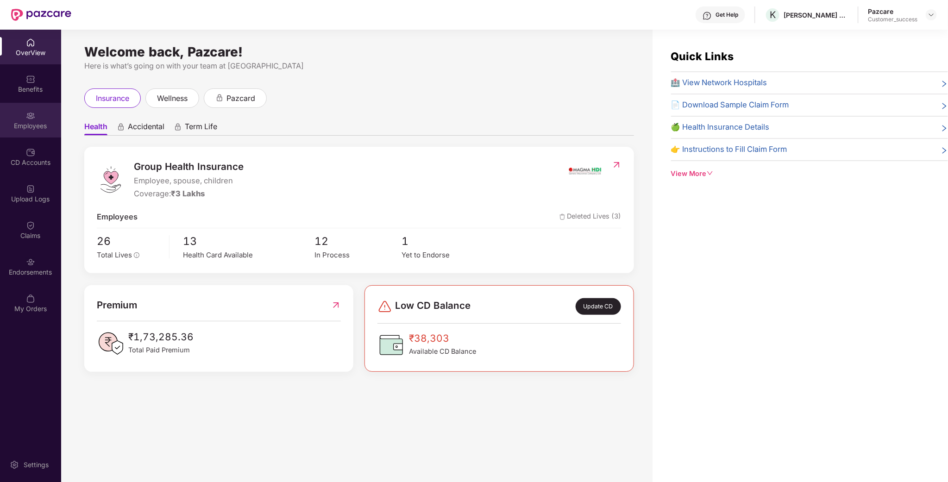
click at [29, 108] on div "Employees" at bounding box center [30, 120] width 61 height 35
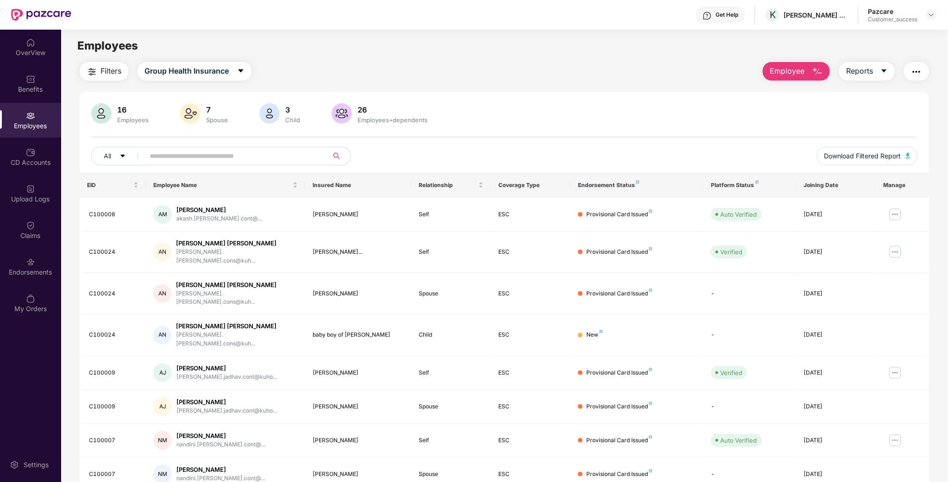
click at [249, 155] on input "text" at bounding box center [233, 156] width 166 height 14
paste input "********"
type input "********"
click at [927, 12] on img at bounding box center [930, 14] width 7 height 7
click at [892, 42] on div "Switch to partner view" at bounding box center [888, 36] width 120 height 18
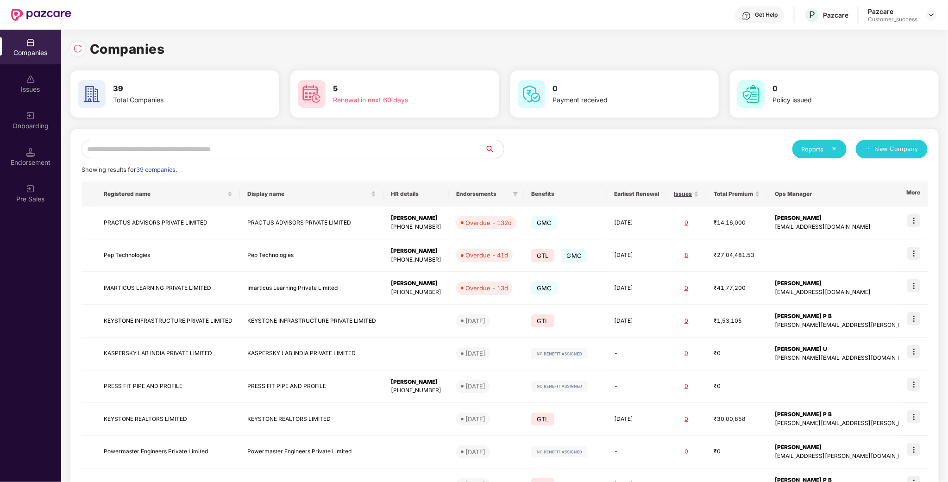
click at [142, 147] on input "text" at bounding box center [283, 149] width 404 height 19
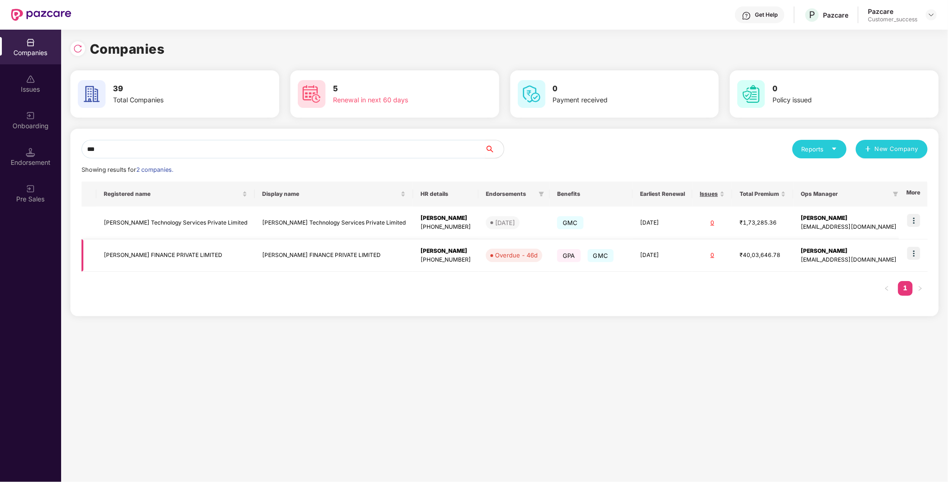
type input "***"
click at [921, 252] on td at bounding box center [913, 255] width 29 height 33
click at [914, 260] on img at bounding box center [913, 253] width 13 height 13
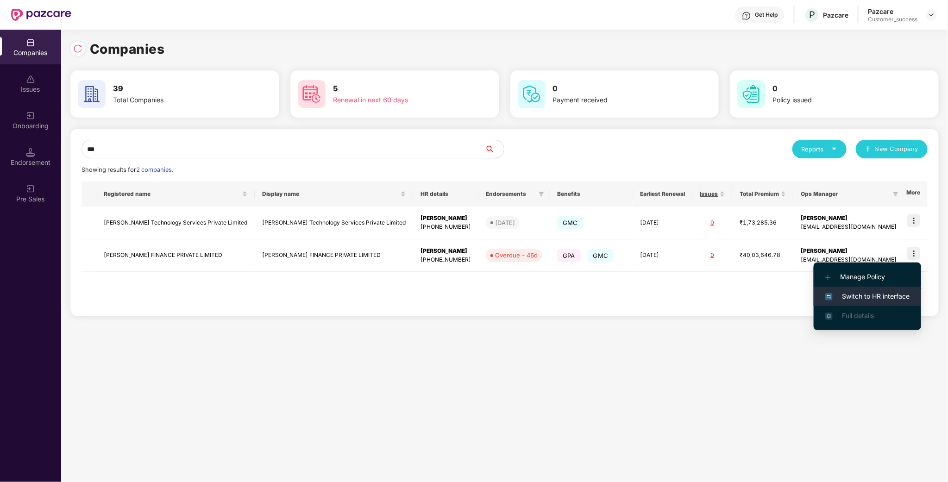
click at [864, 289] on li "Switch to HR interface" at bounding box center [866, 296] width 107 height 19
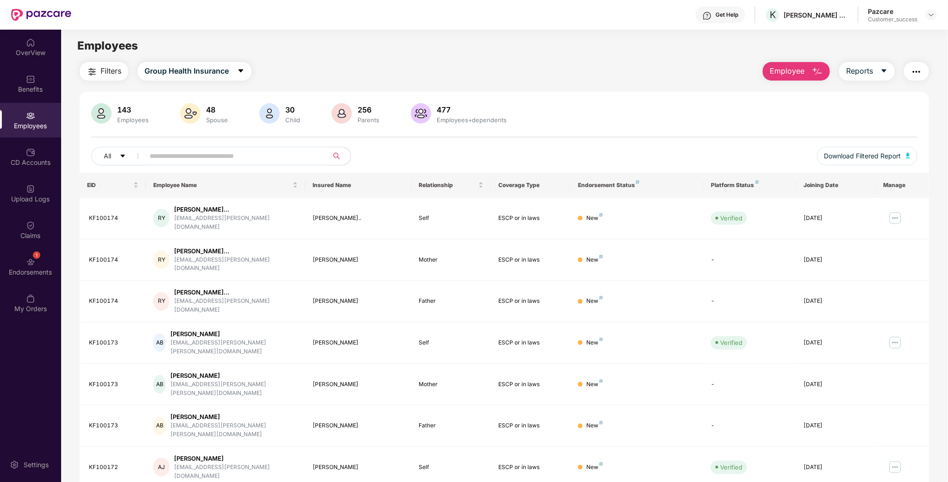
click at [210, 158] on input "text" at bounding box center [233, 156] width 166 height 14
paste input "********"
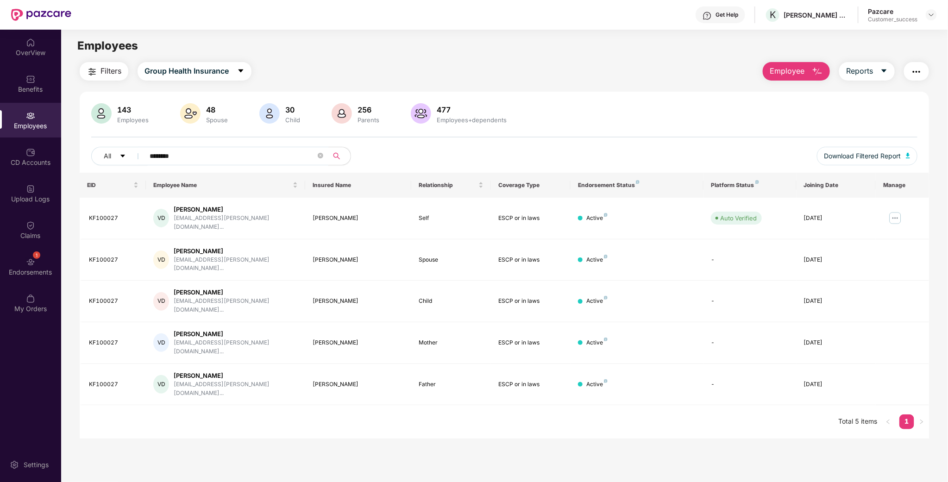
type input "********"
